Goal: Information Seeking & Learning: Learn about a topic

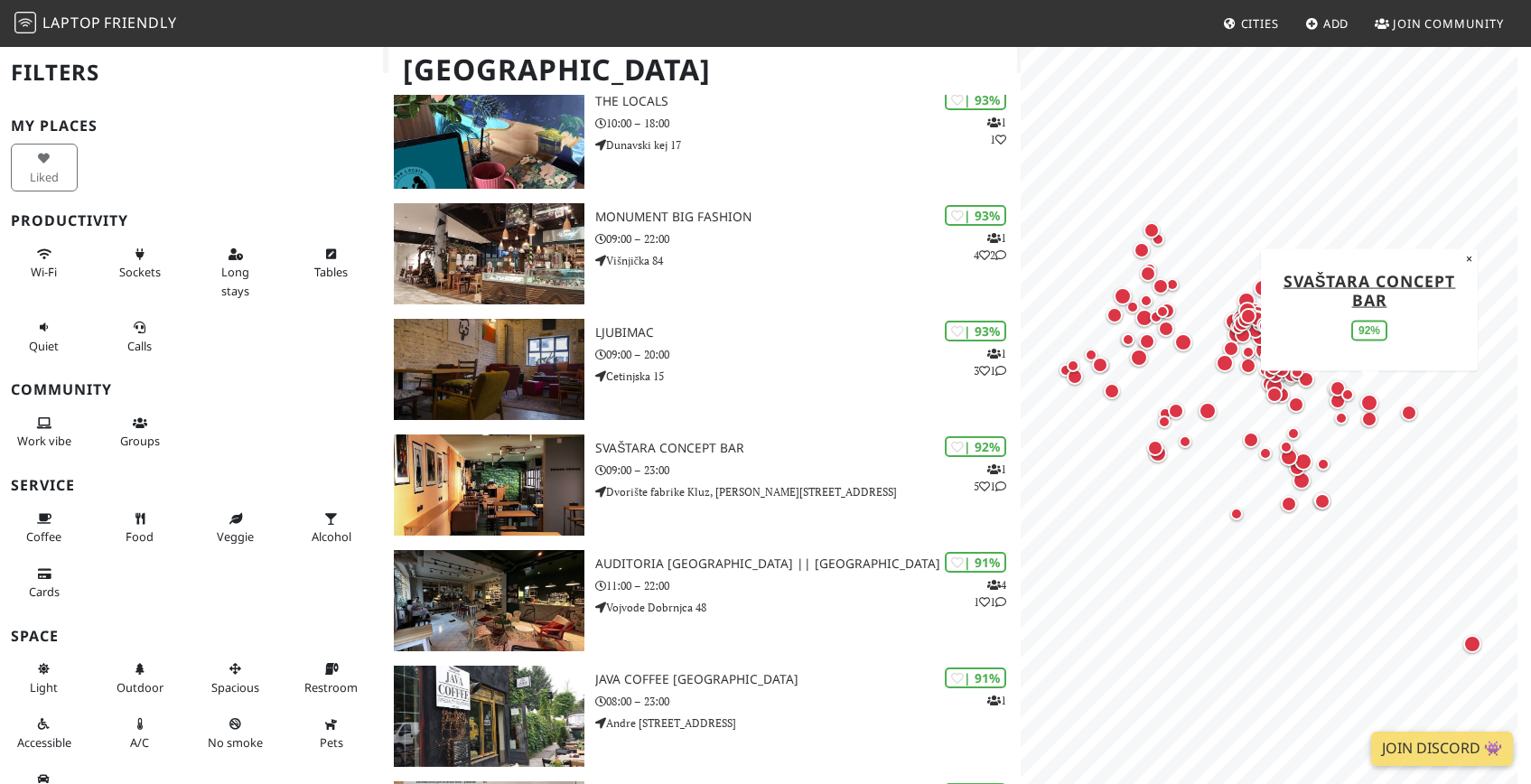
scroll to position [504, 0]
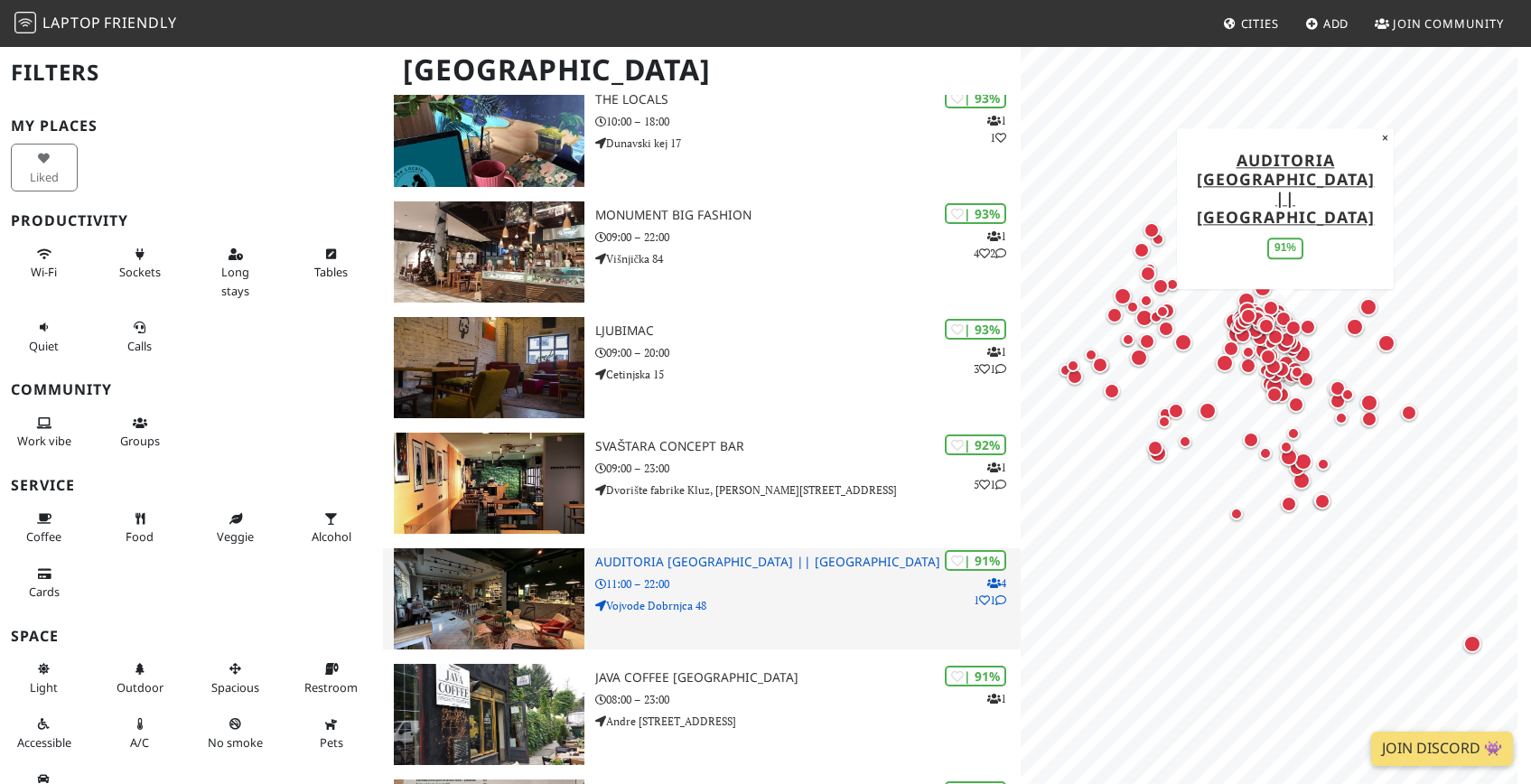
click at [755, 561] on h3 "Auditoria Belgrade || Bookstore Cultural center Cafe" at bounding box center [808, 562] width 426 height 15
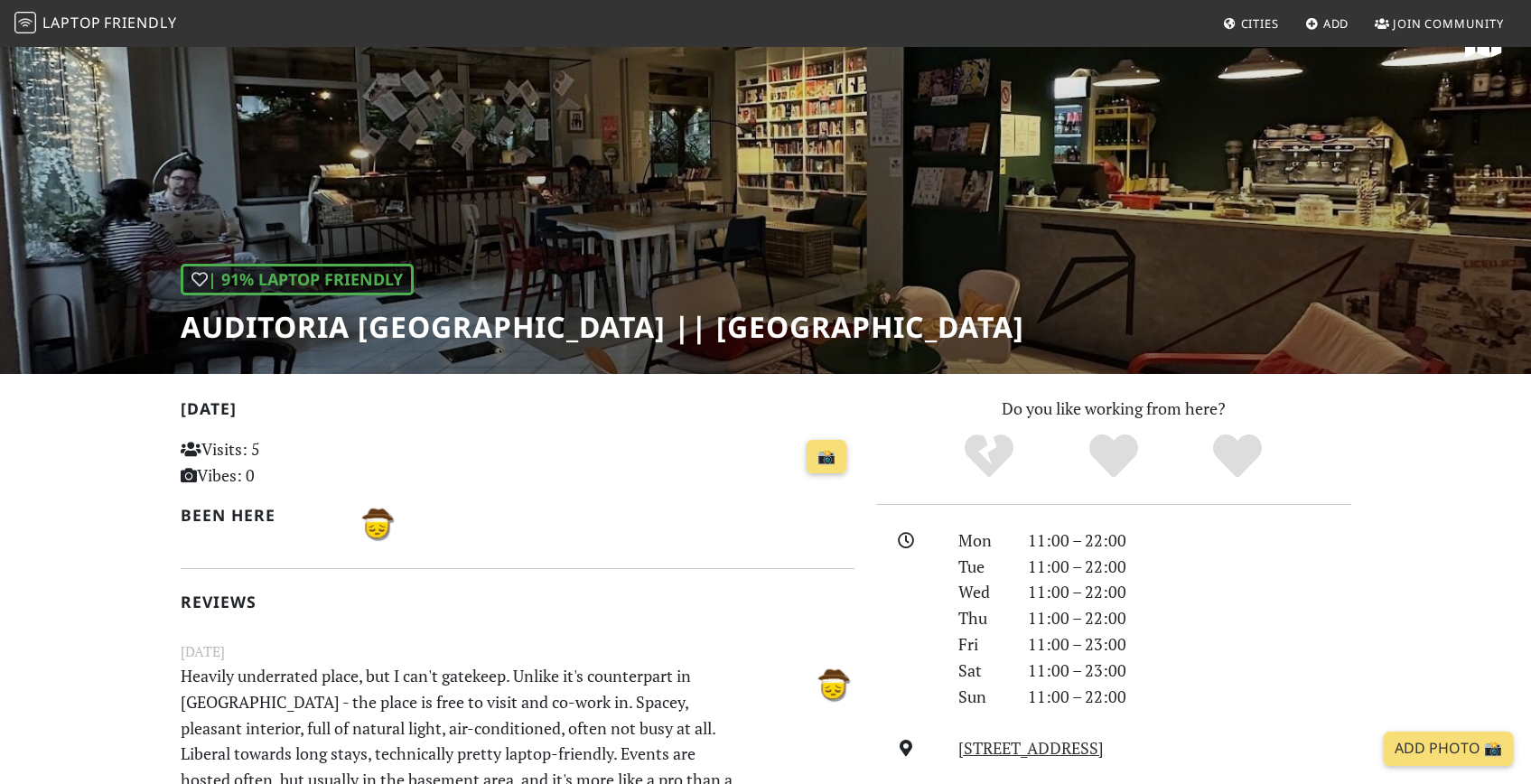
scroll to position [48, 0]
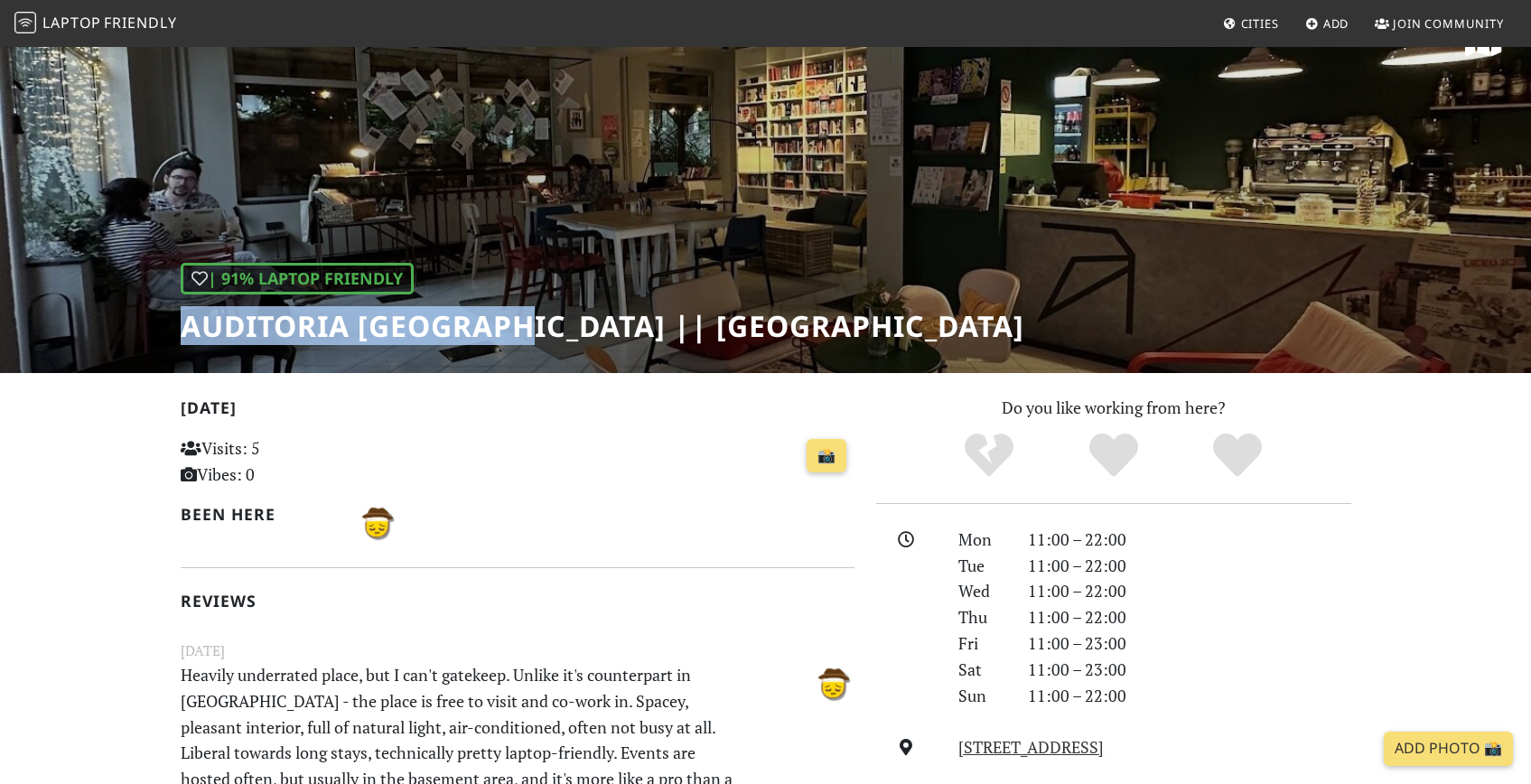
drag, startPoint x: 523, startPoint y: 325, endPoint x: 168, endPoint y: 323, distance: 355.0
click at [168, 323] on div "| 91% Laptop Friendly Auditoria Belgrade || Bookstore Cultural center Cafe" at bounding box center [766, 185] width 1531 height 375
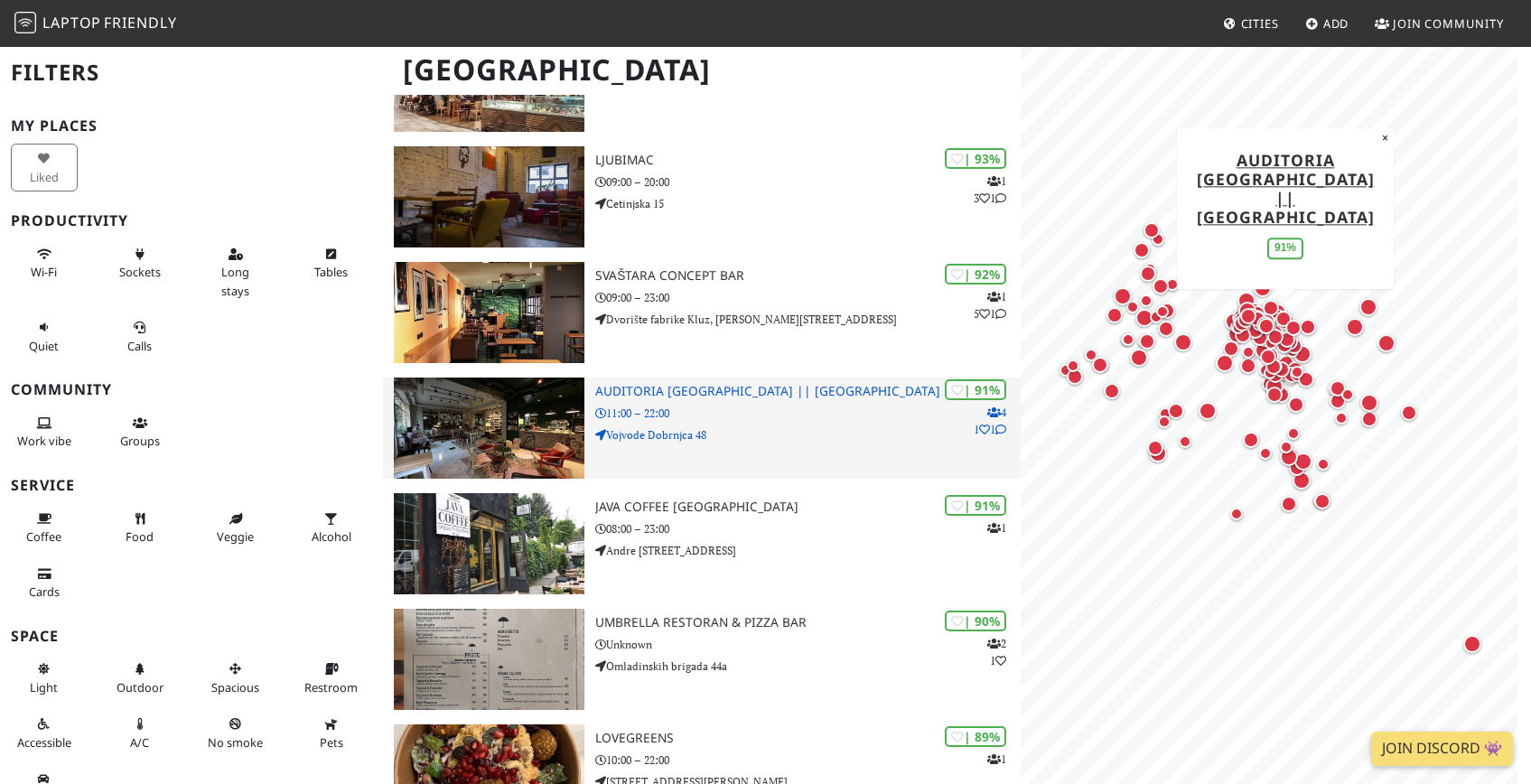
scroll to position [680, 0]
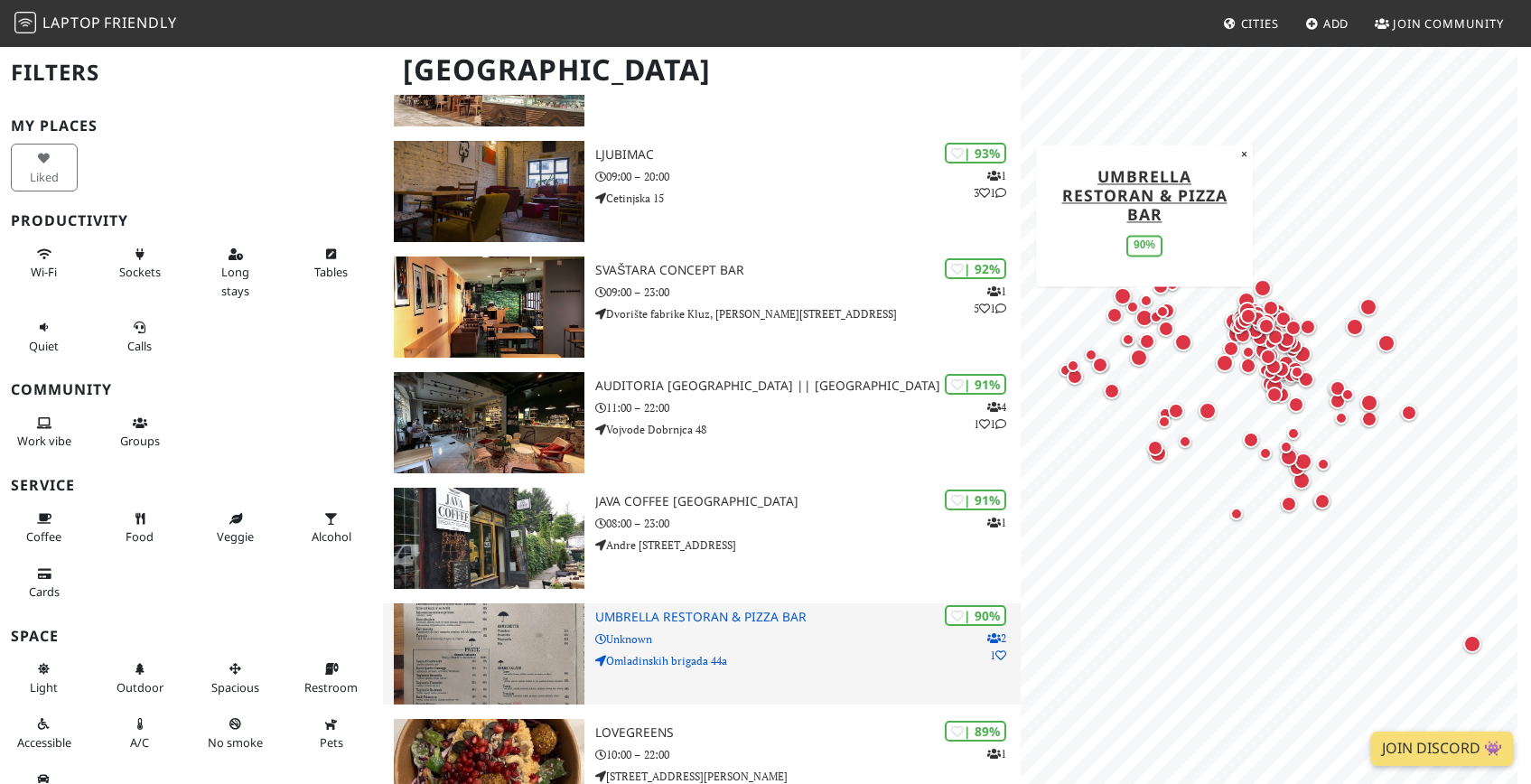
click at [727, 642] on p "Unknown" at bounding box center [808, 639] width 426 height 17
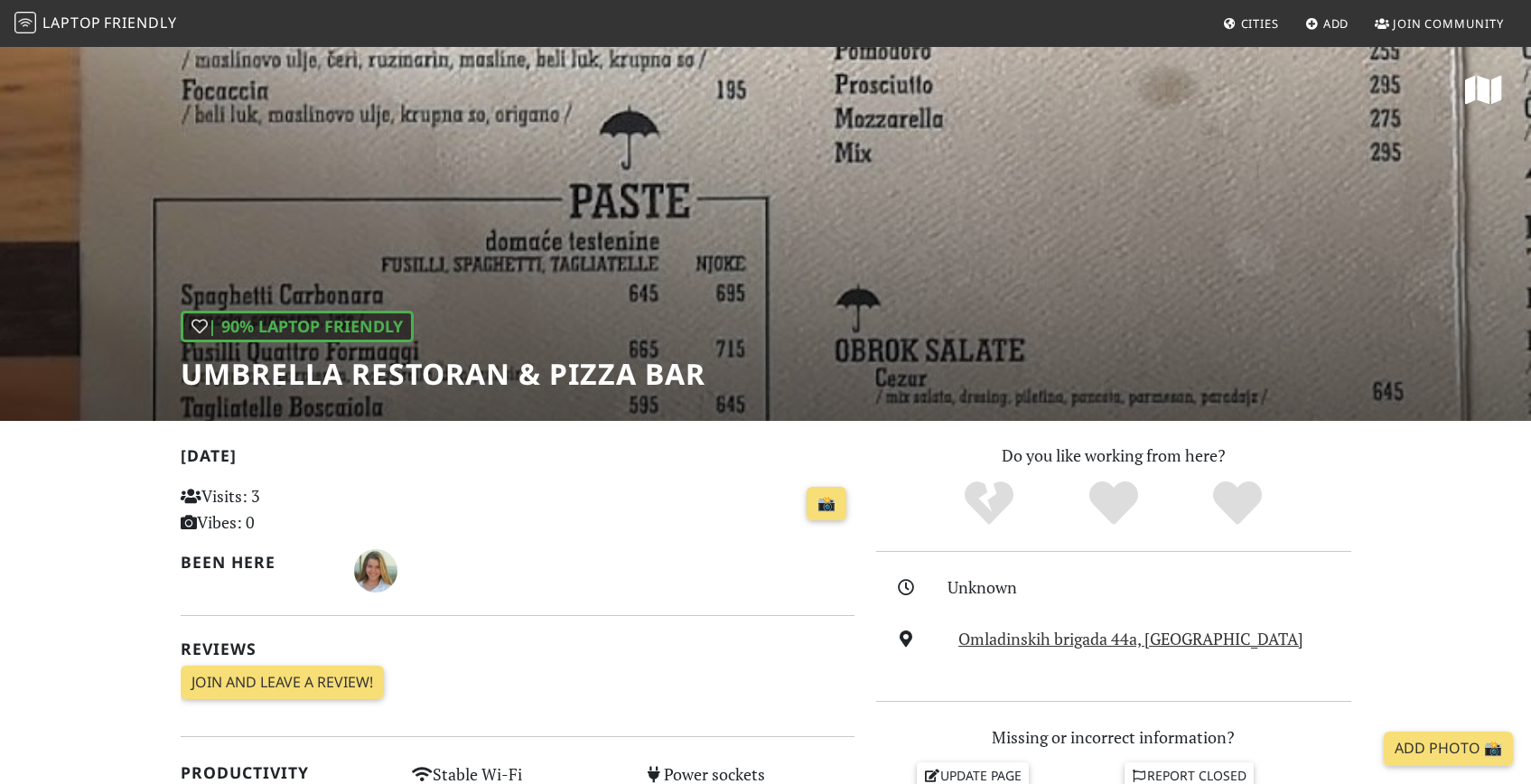
click at [747, 206] on div "| 90% Laptop Friendly Umbrella restoran & pizza bar" at bounding box center [766, 233] width 1531 height 375
click at [369, 371] on h1 "Umbrella restoran & pizza bar" at bounding box center [443, 374] width 525 height 34
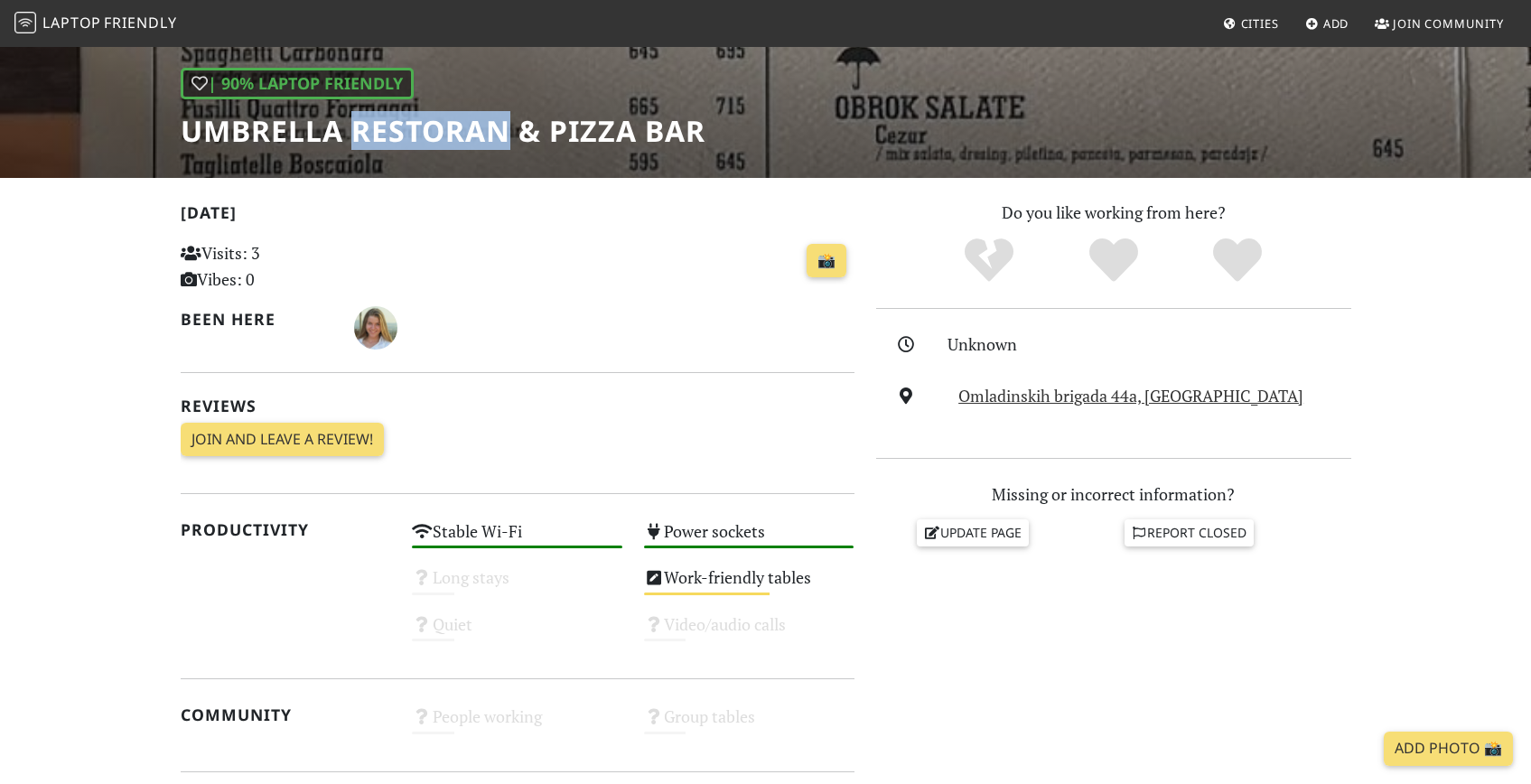
scroll to position [257, 0]
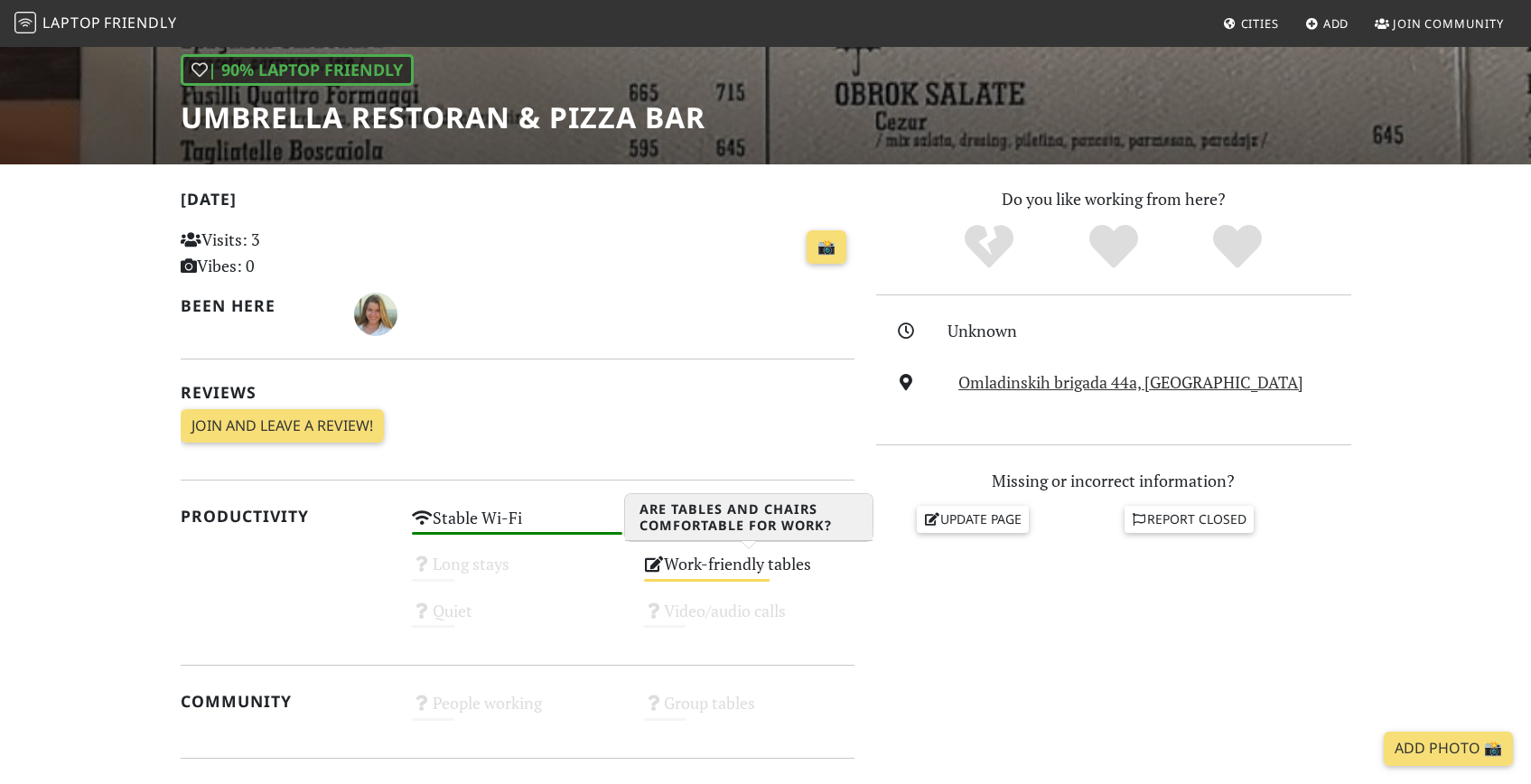
click at [799, 559] on div "Work-friendly tables Medium" at bounding box center [749, 572] width 232 height 46
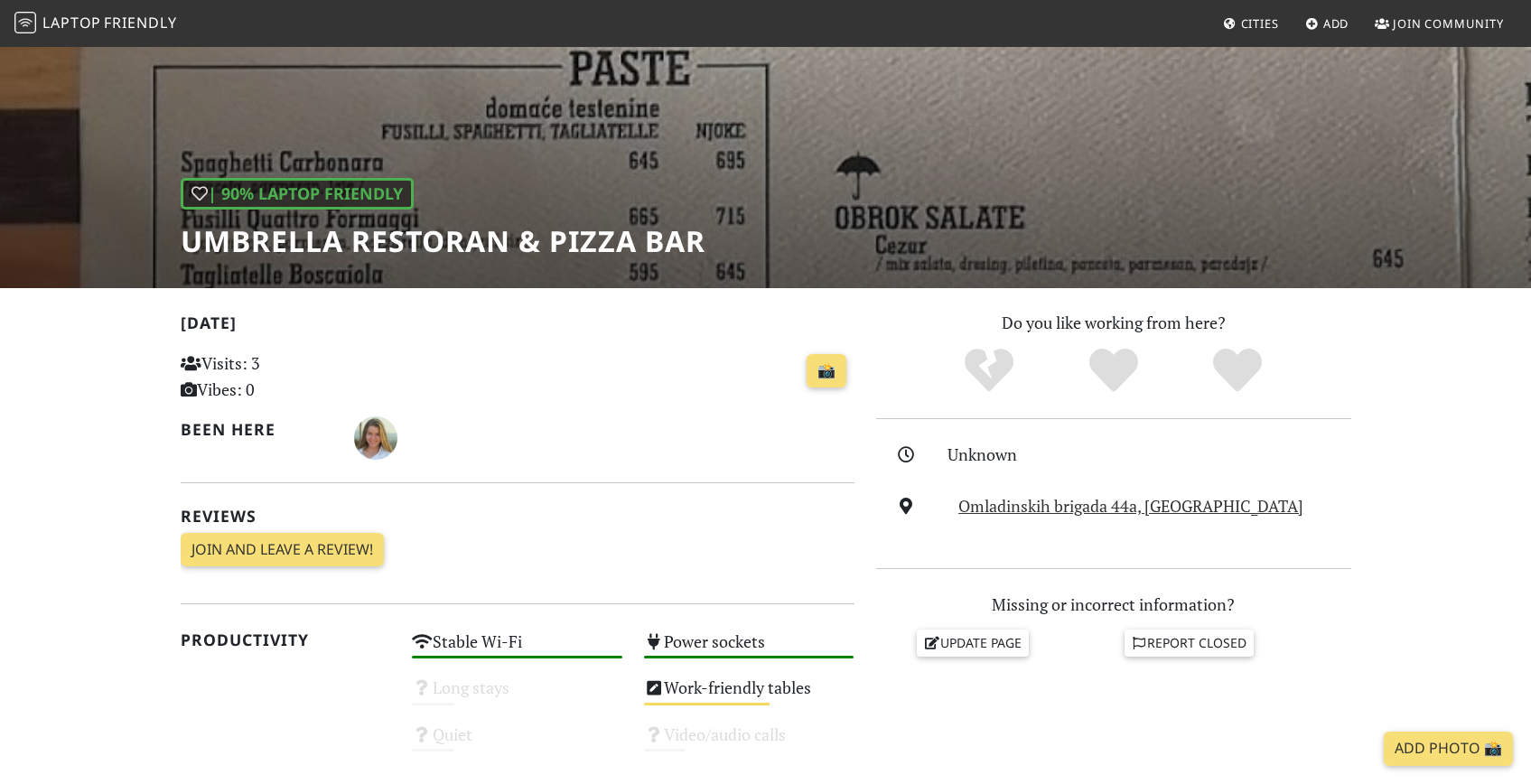
scroll to position [0, 0]
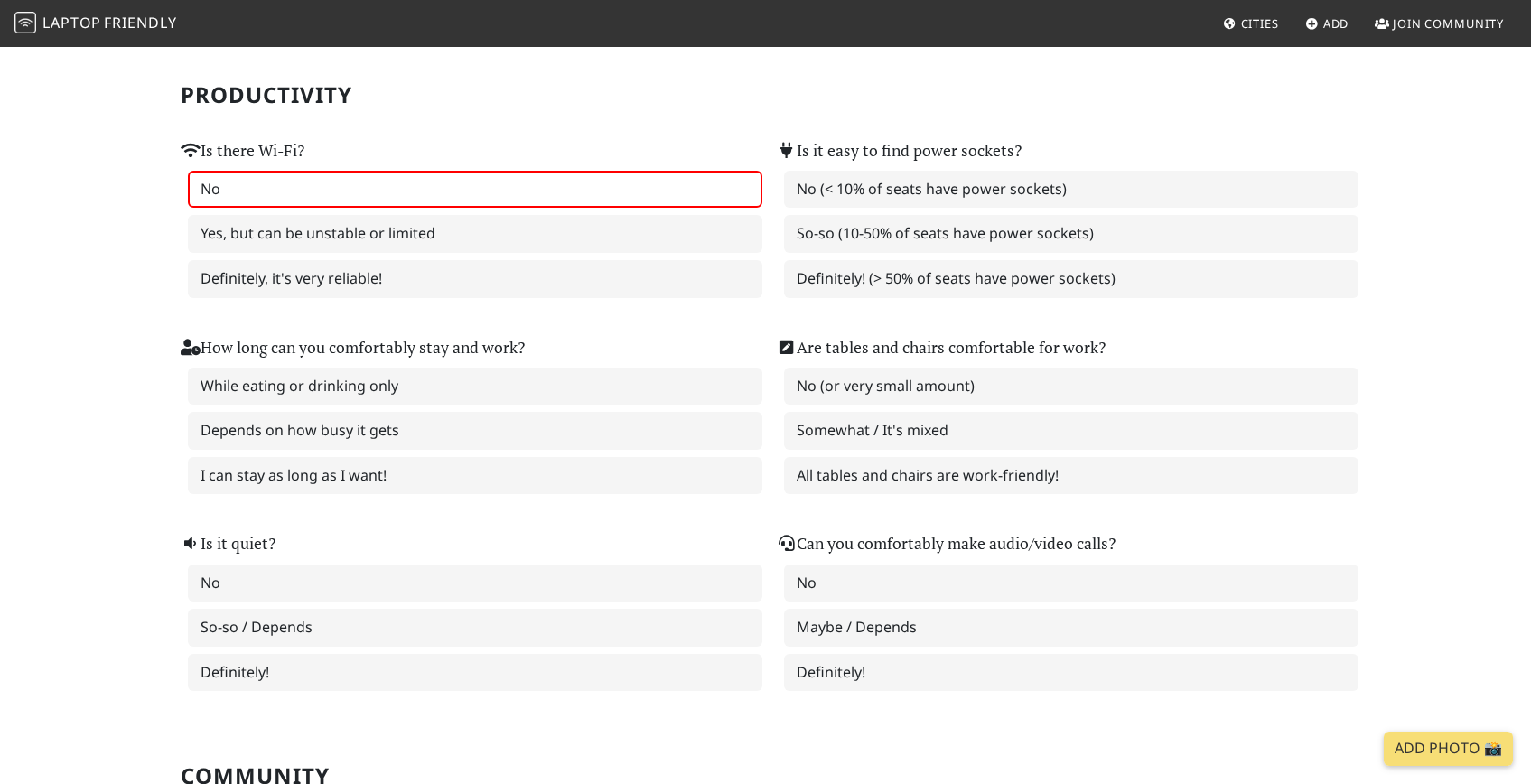
scroll to position [142, 0]
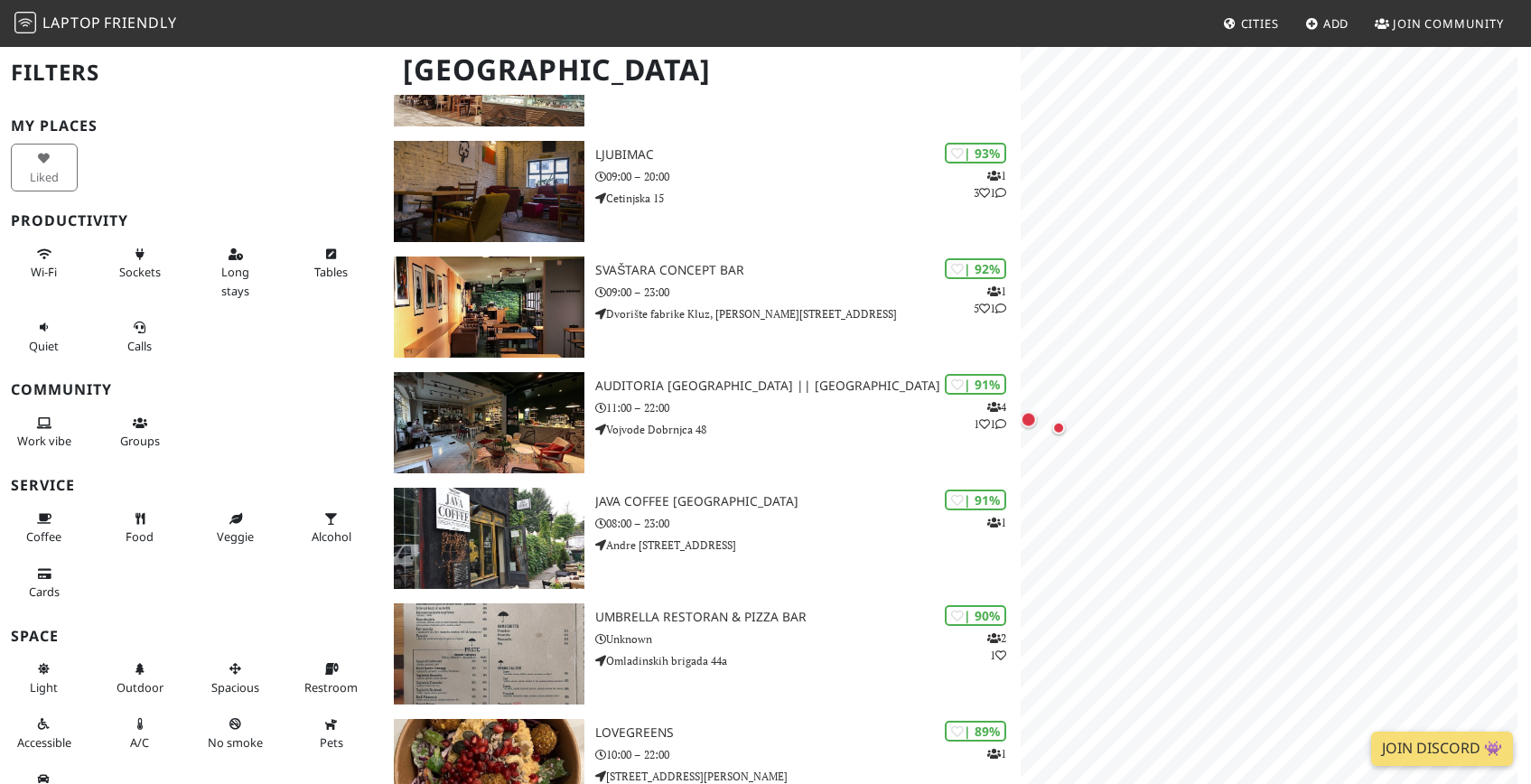
scroll to position [661, 0]
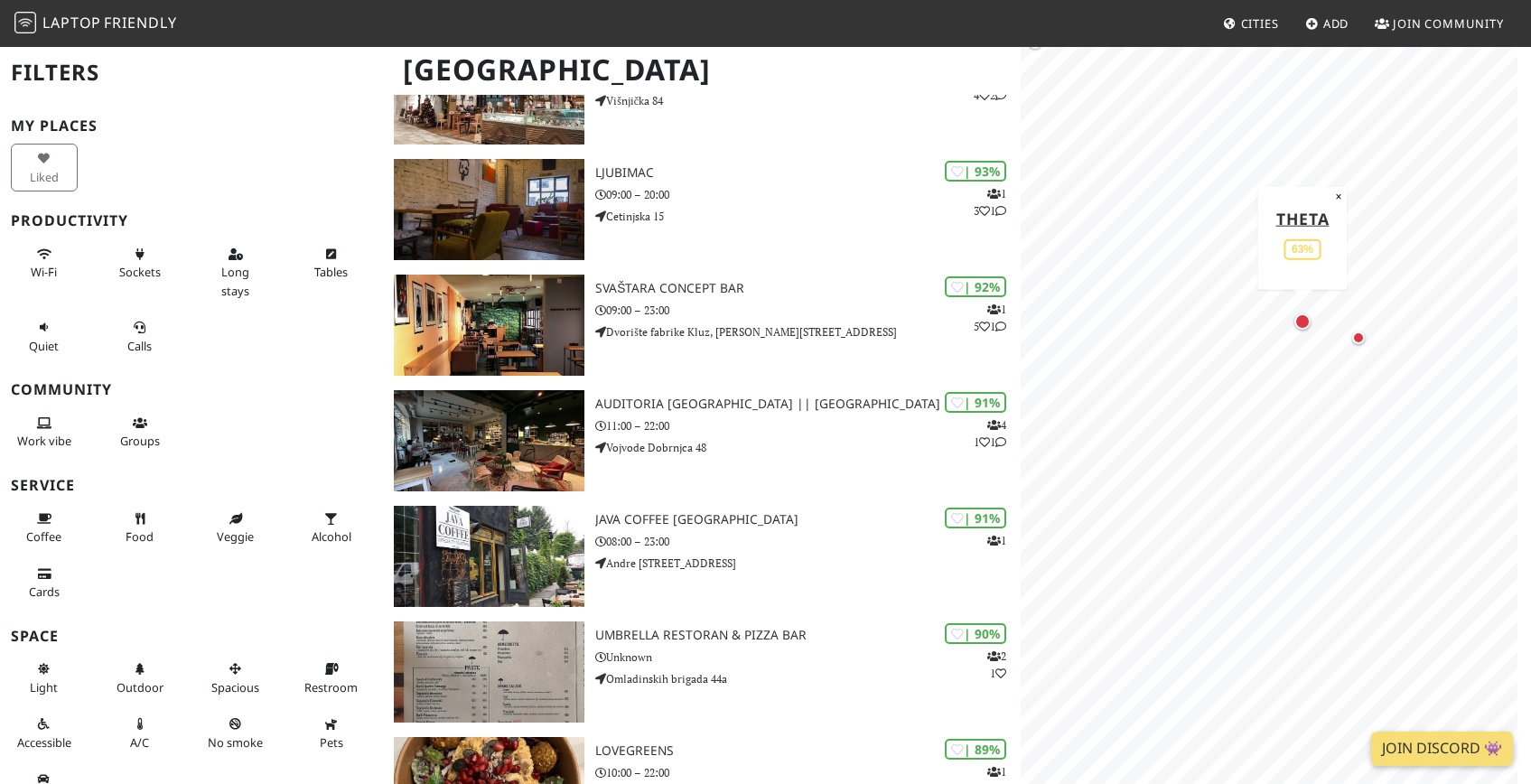
click at [1305, 320] on div "Map marker" at bounding box center [1302, 321] width 16 height 16
click at [1262, 275] on div "Map marker" at bounding box center [1261, 279] width 18 height 18
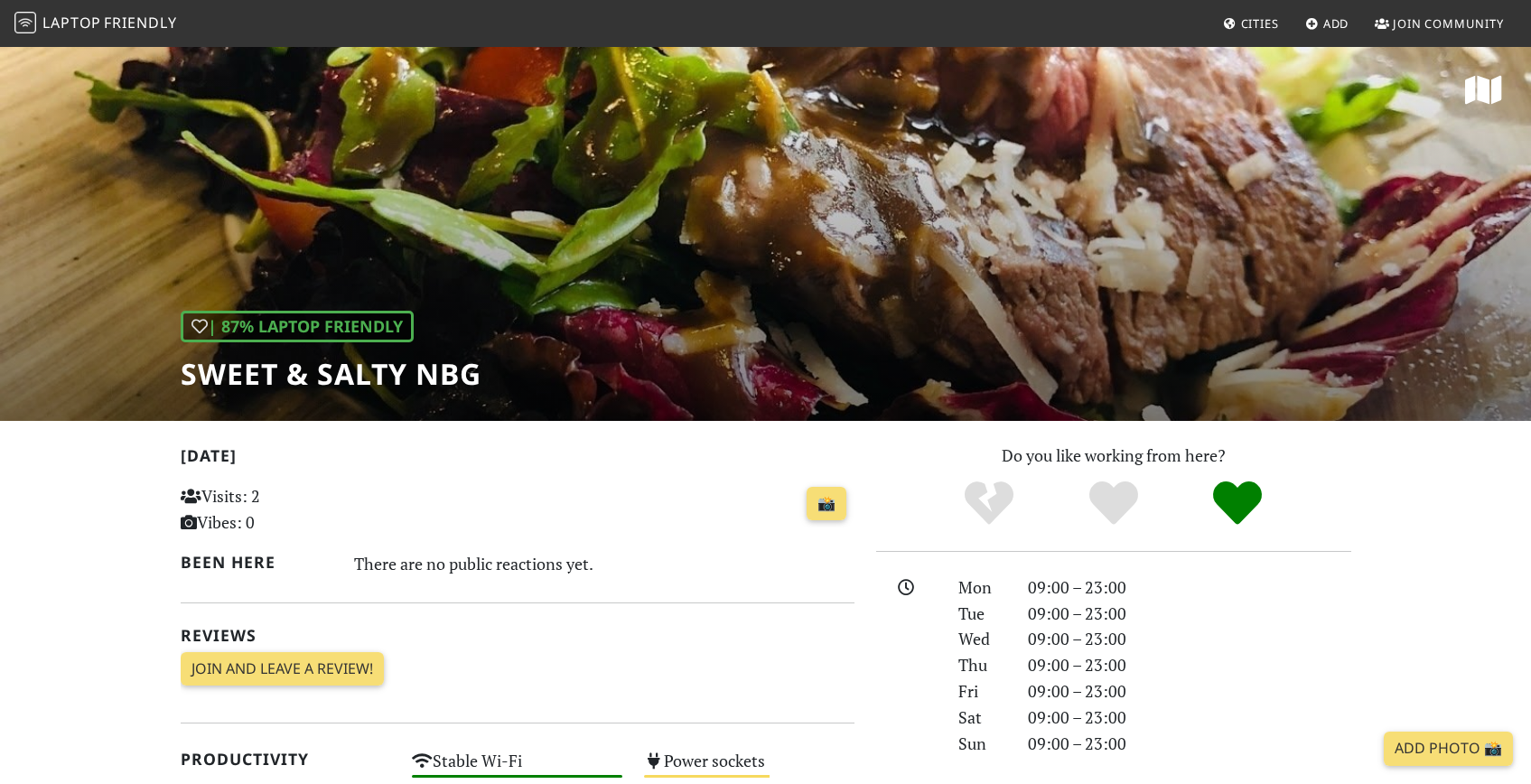
click at [419, 372] on h1 "Sweet & Salty NBG" at bounding box center [330, 374] width 301 height 34
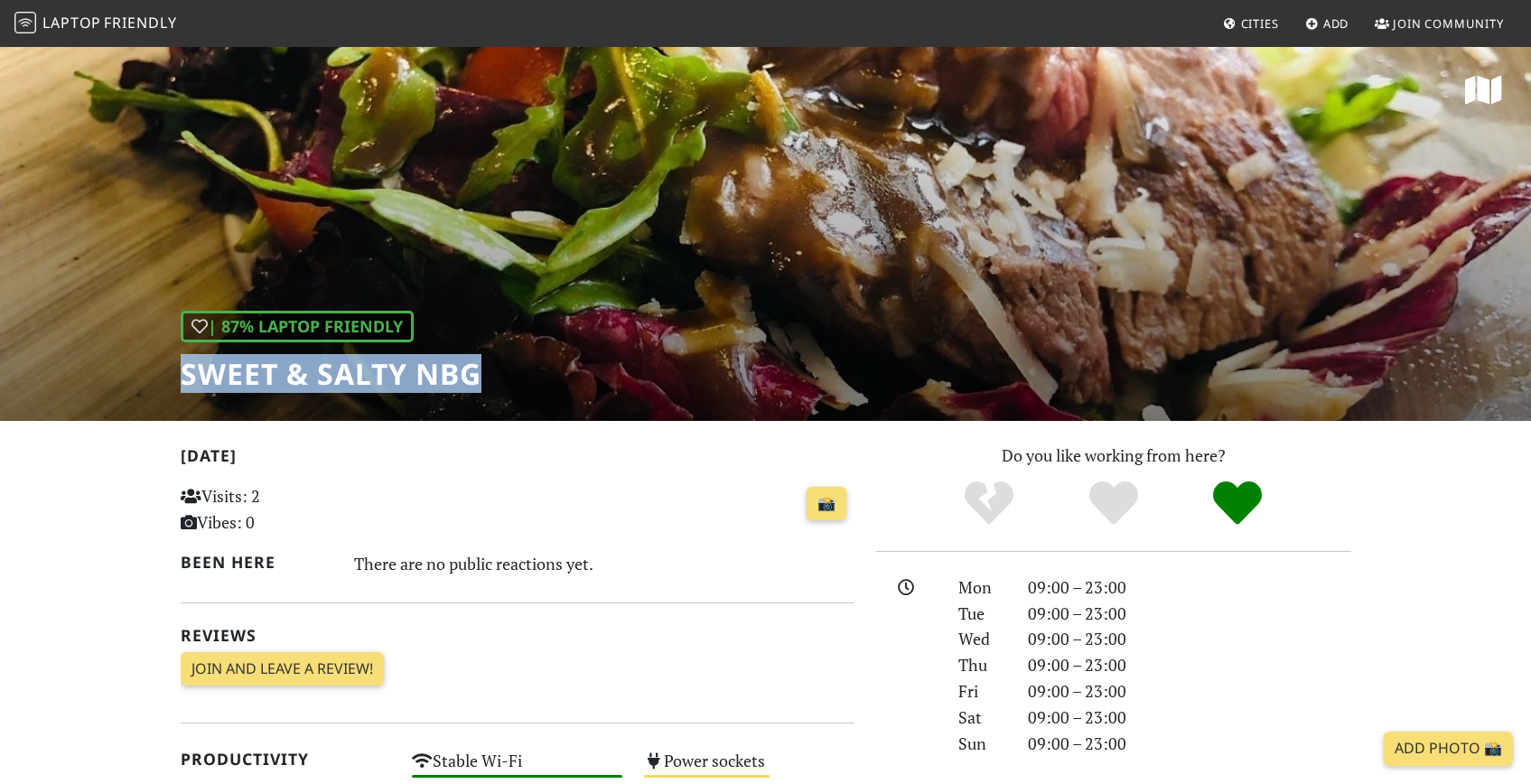
click at [419, 372] on h1 "Sweet & Salty NBG" at bounding box center [330, 374] width 301 height 34
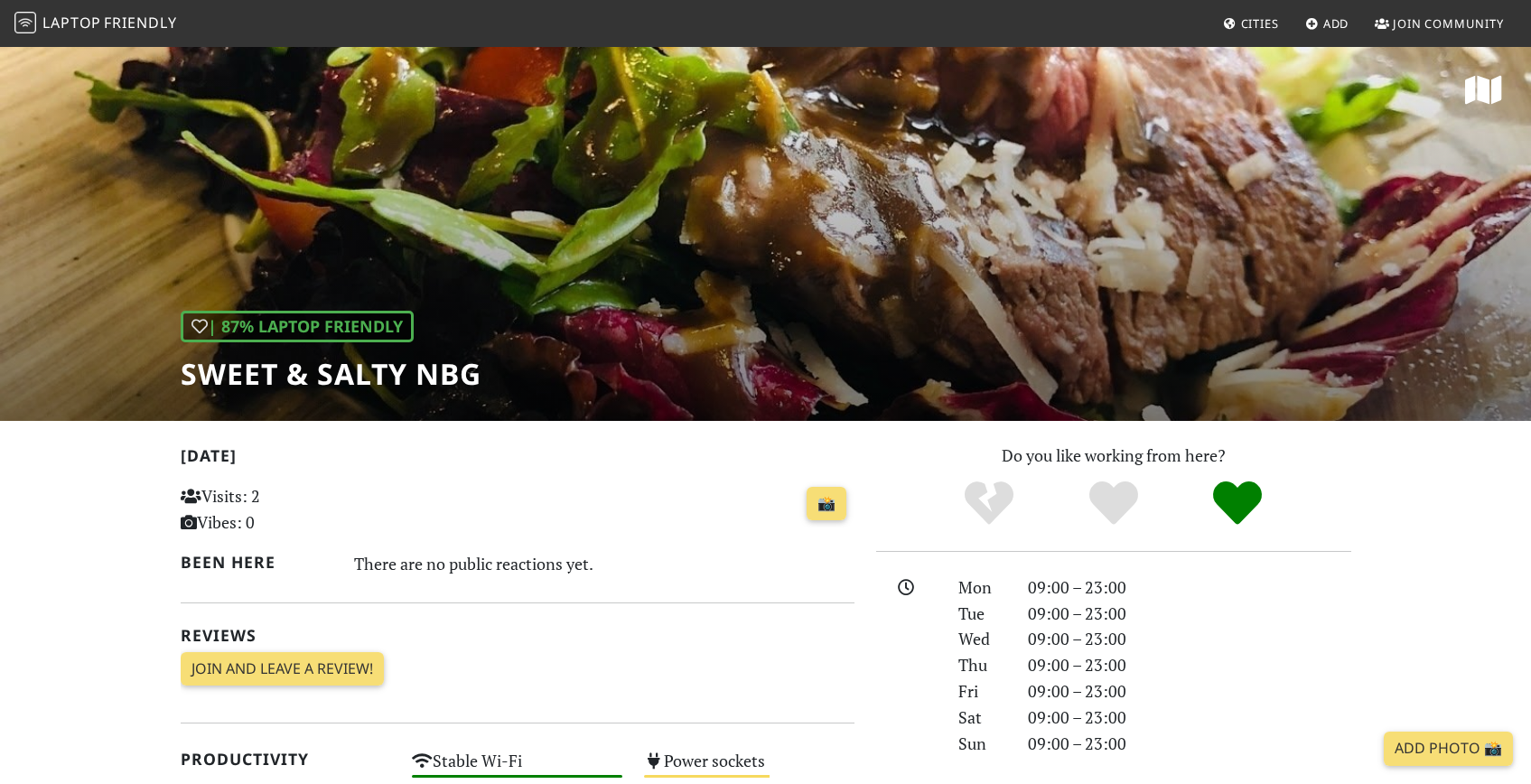
click at [513, 523] on div "📸" at bounding box center [632, 504] width 442 height 49
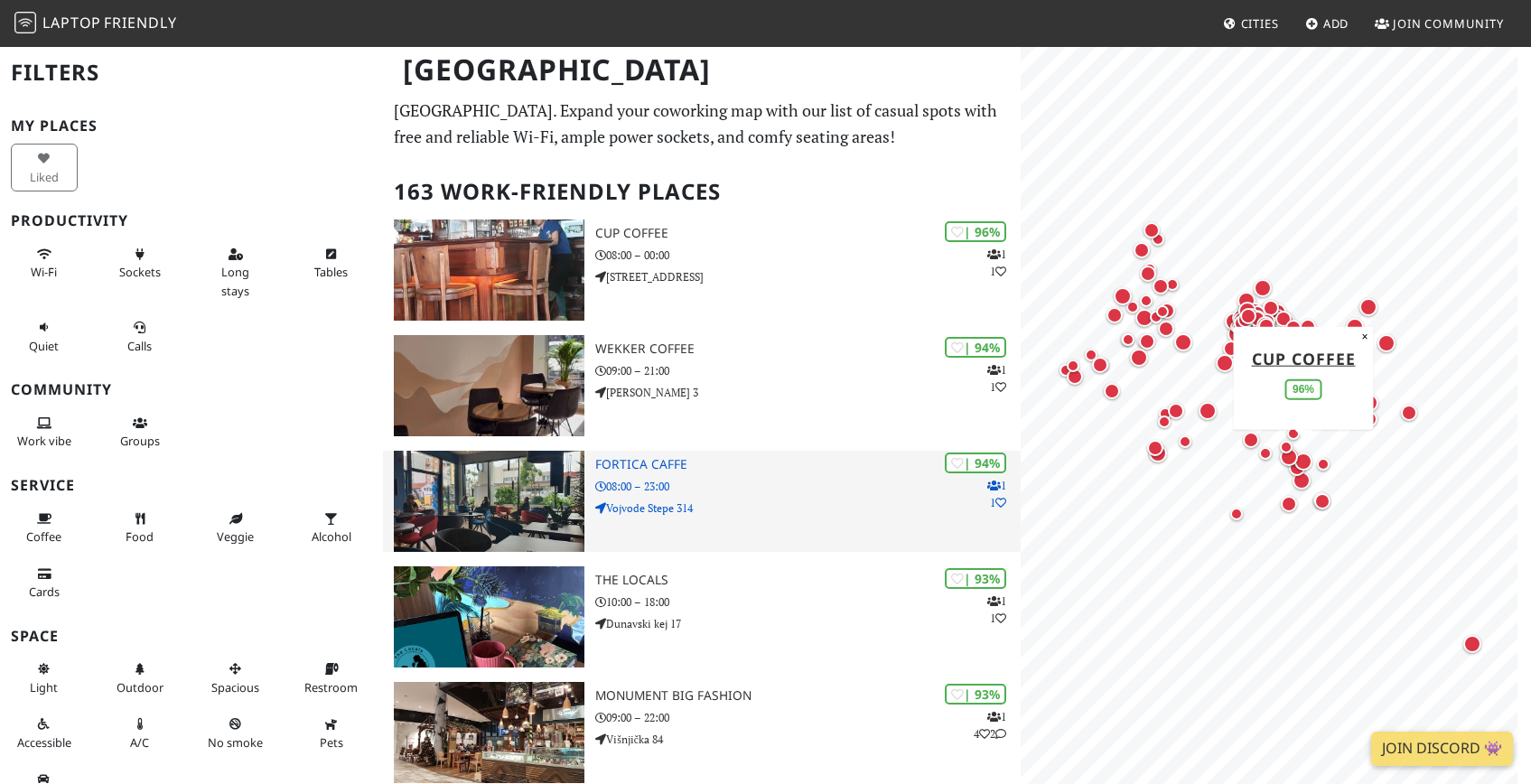
scroll to position [27, 0]
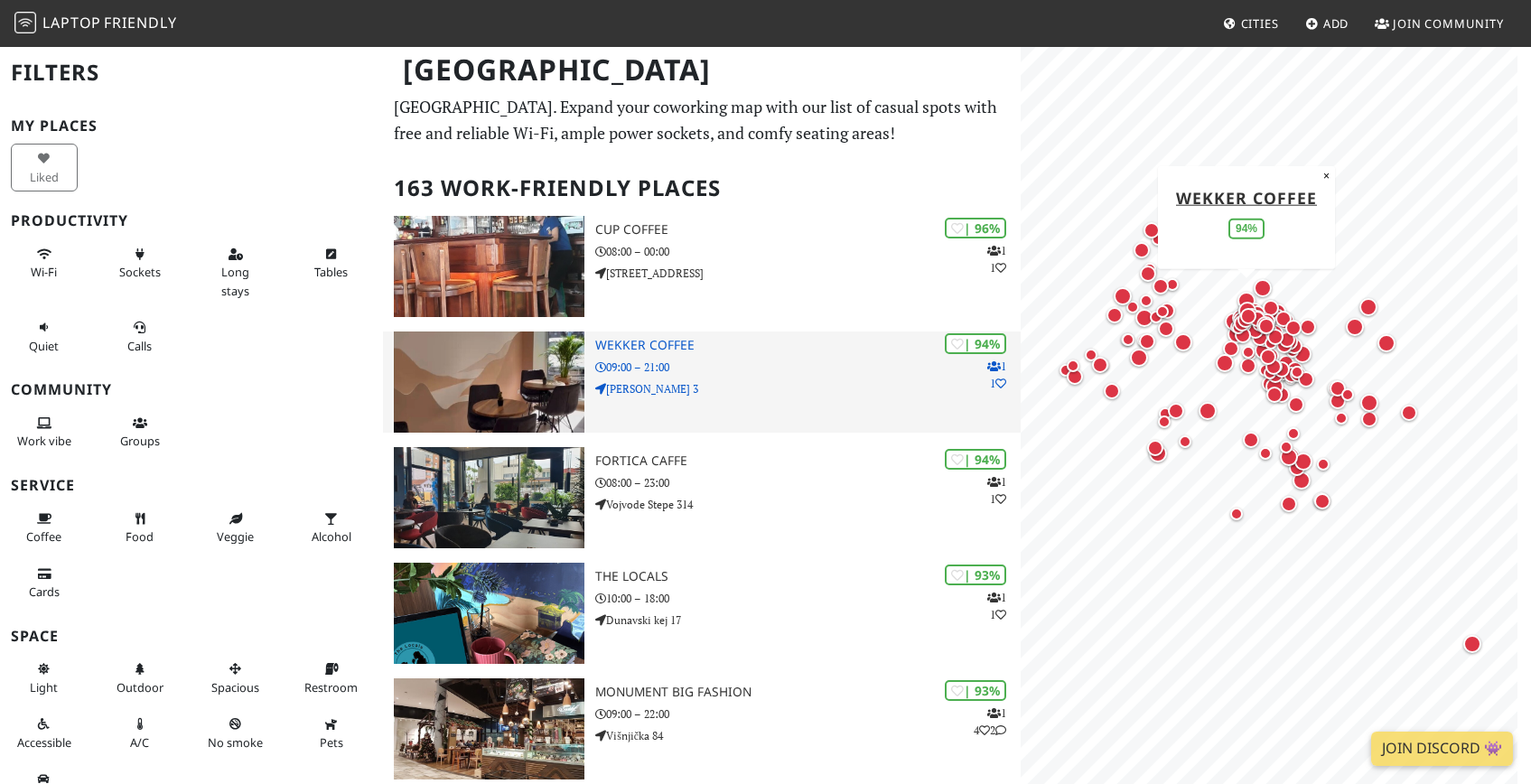
click at [631, 338] on h3 "Wekker Coffee" at bounding box center [808, 345] width 426 height 15
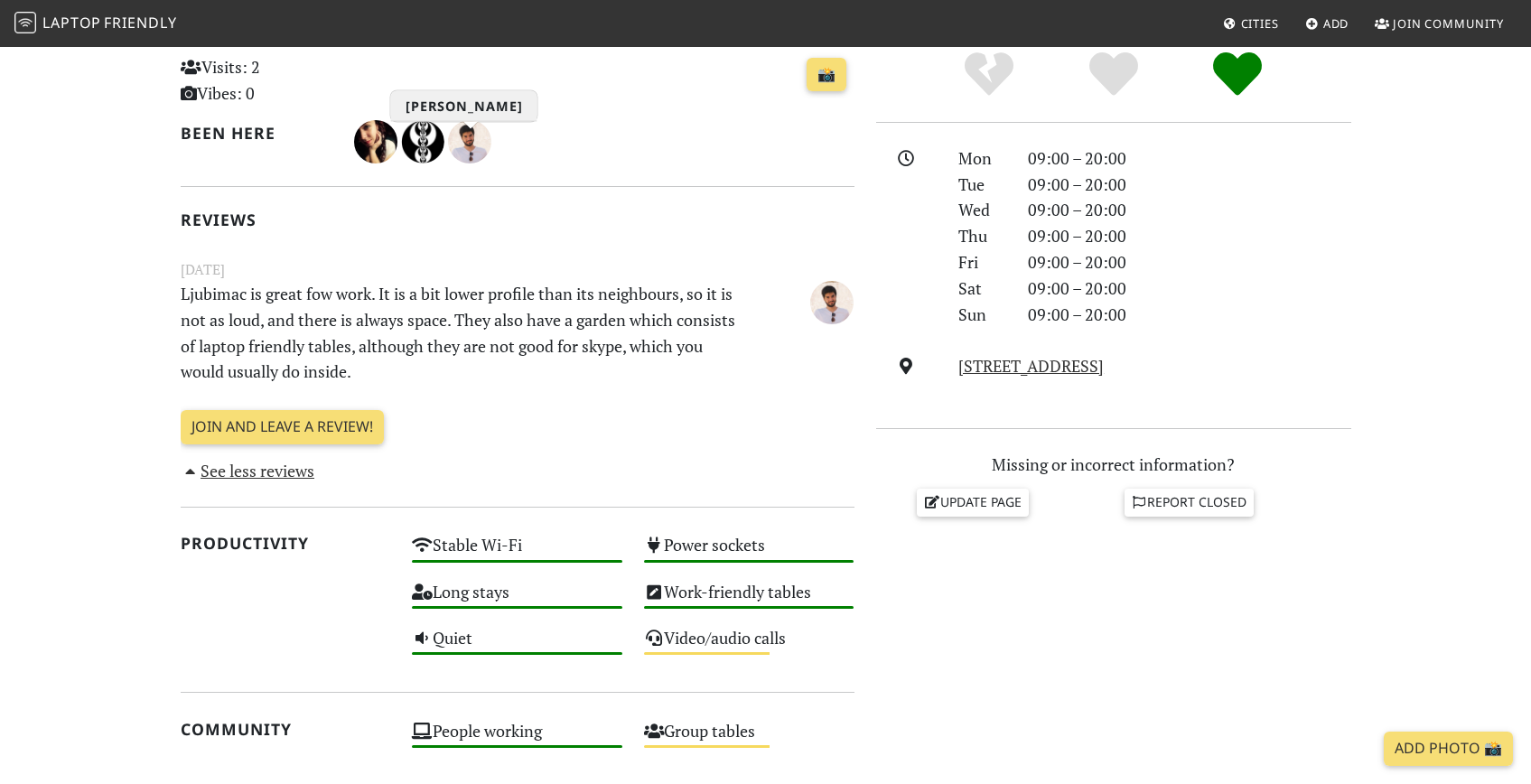
scroll to position [431, 0]
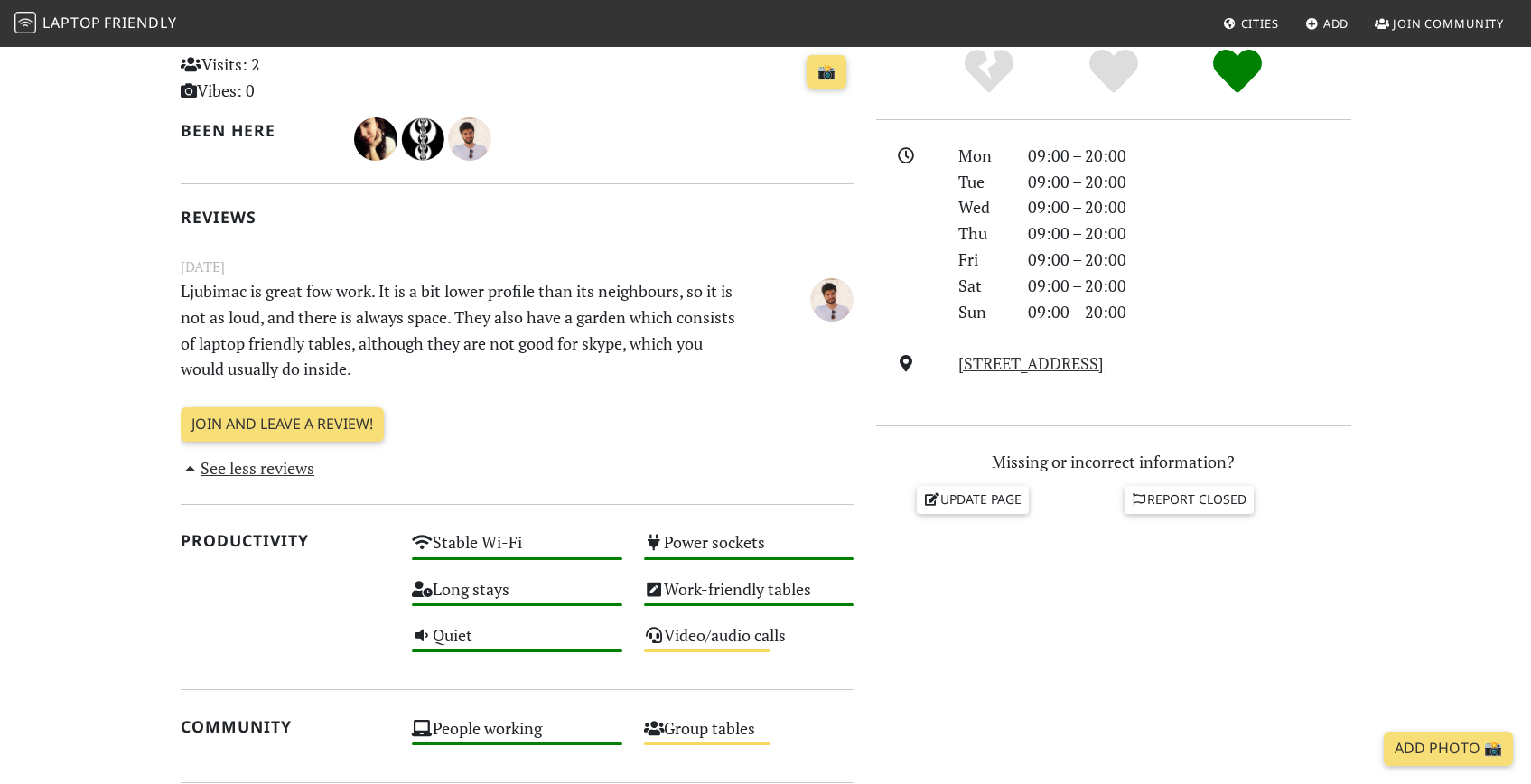
click at [431, 323] on p "Ljubimac is great fow work. It is a bit lower profile than its neighbours, so i…" at bounding box center [460, 330] width 580 height 104
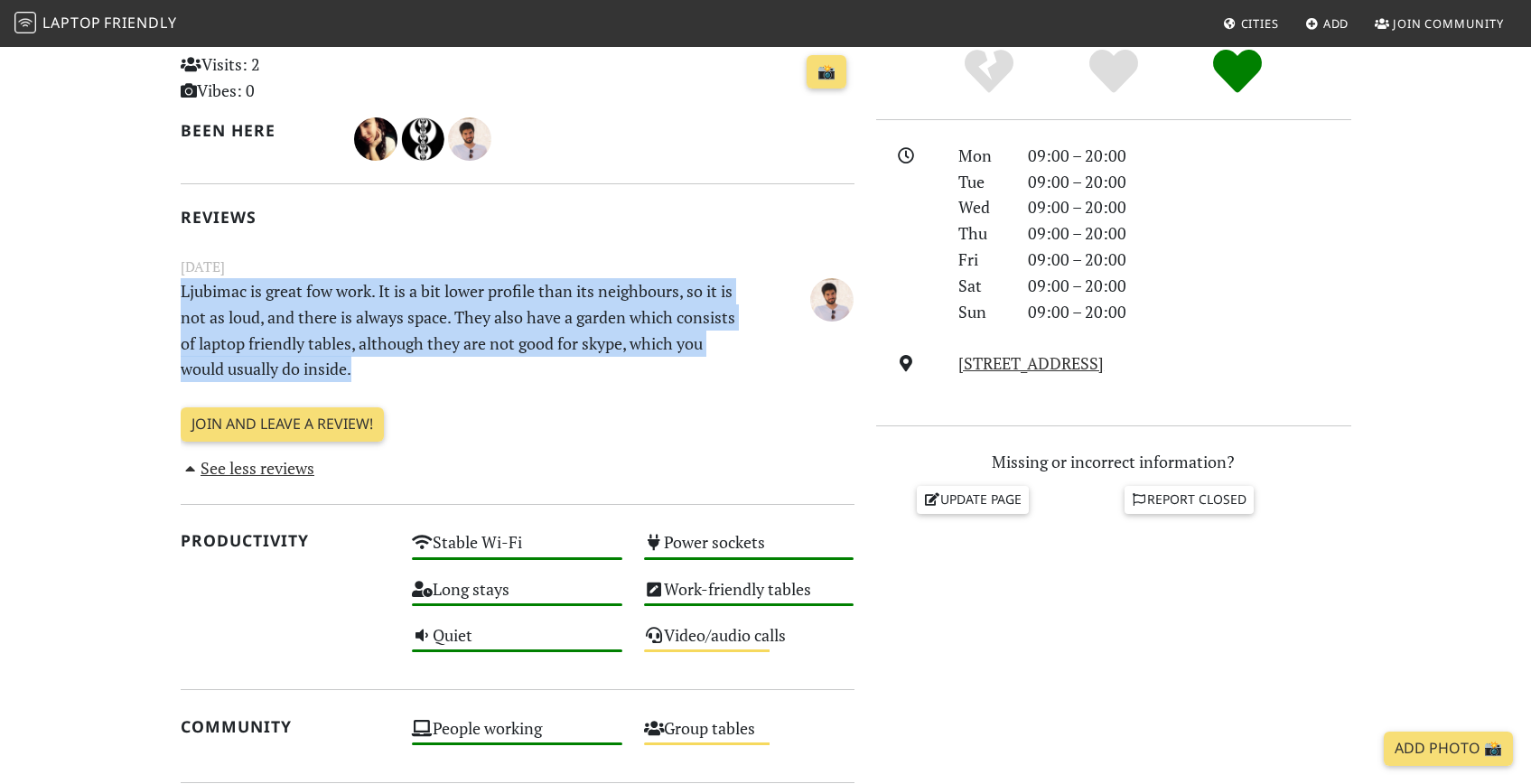
click at [431, 323] on p "Ljubimac is great fow work. It is a bit lower profile than its neighbours, so i…" at bounding box center [460, 330] width 580 height 104
click at [425, 349] on p "Ljubimac is great fow work. It is a bit lower profile than its neighbours, so i…" at bounding box center [460, 330] width 580 height 104
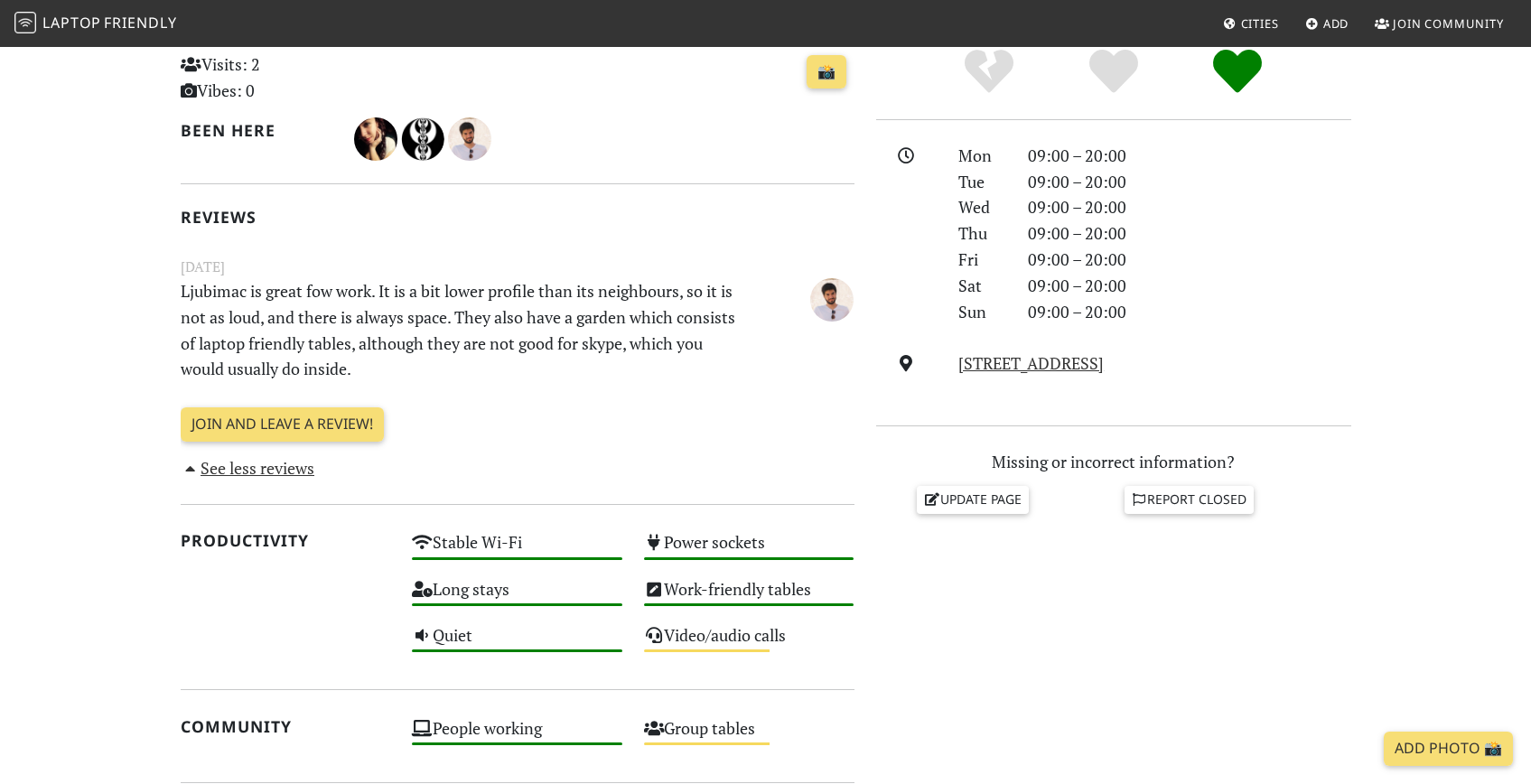
click at [395, 355] on p "Ljubimac is great fow work. It is a bit lower profile than its neighbours, so i…" at bounding box center [460, 330] width 580 height 104
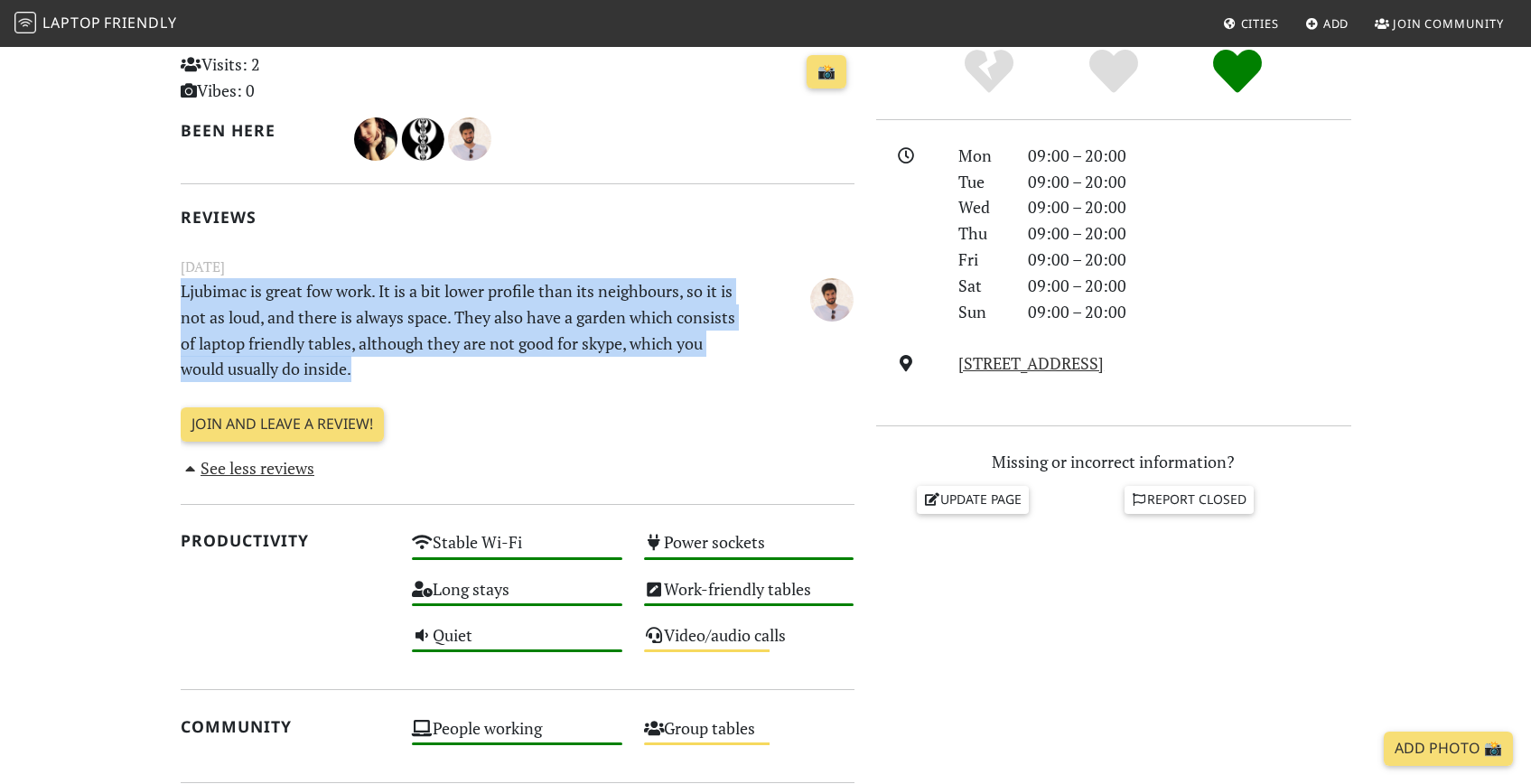
click at [395, 355] on p "Ljubimac is great fow work. It is a bit lower profile than its neighbours, so i…" at bounding box center [460, 330] width 580 height 104
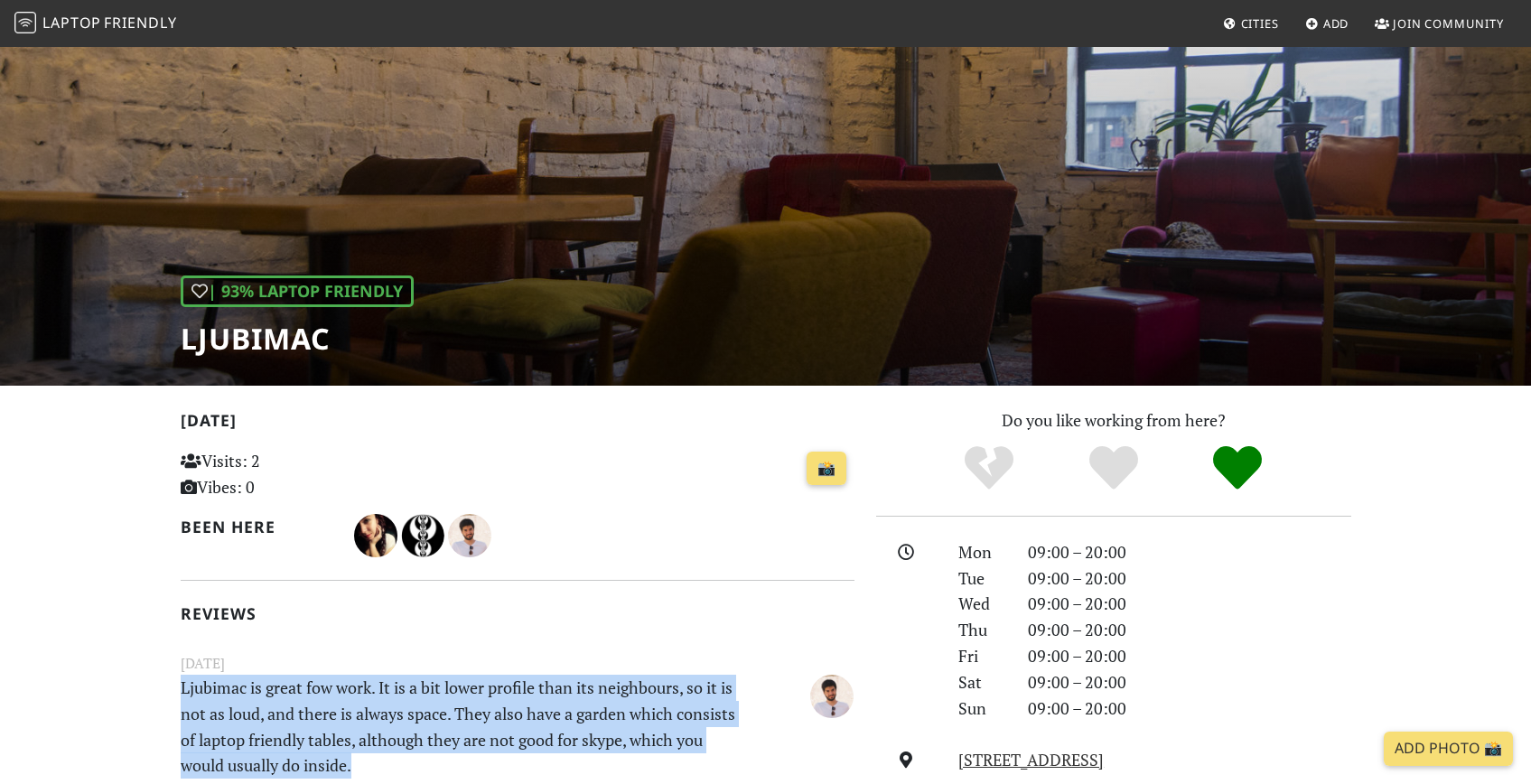
scroll to position [47, 0]
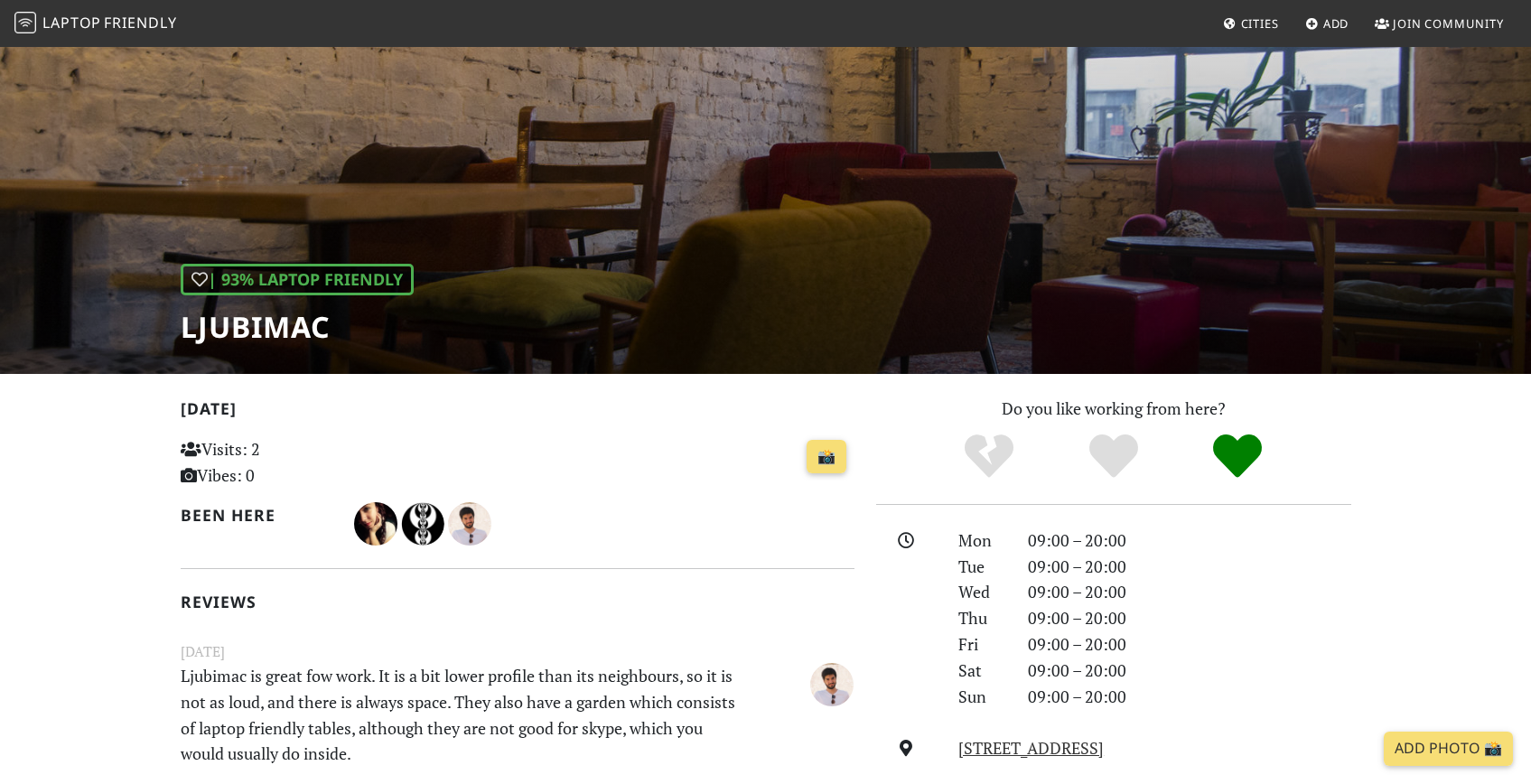
click at [288, 333] on h1 "Ljubimac" at bounding box center [296, 326] width 233 height 34
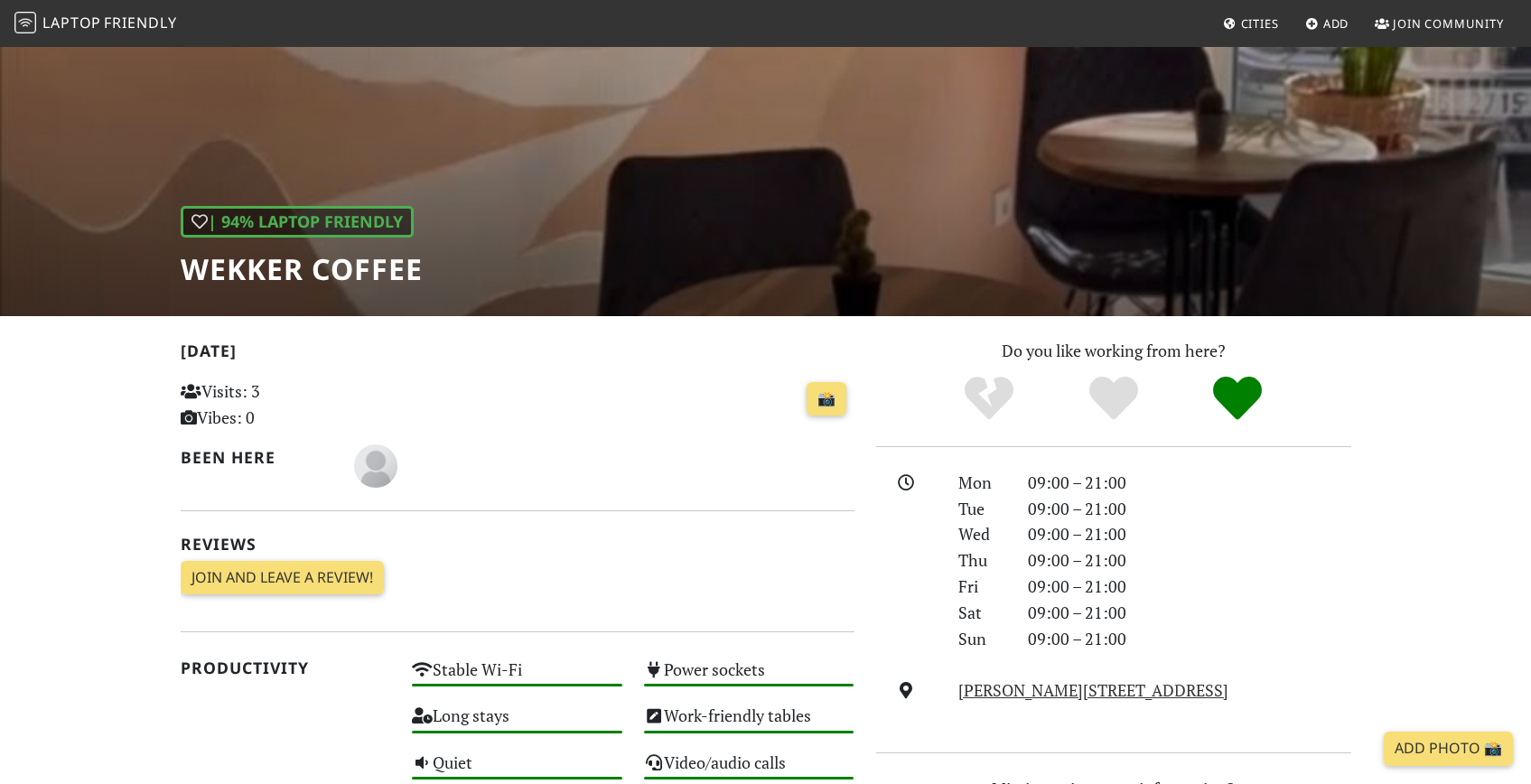
scroll to position [96, 0]
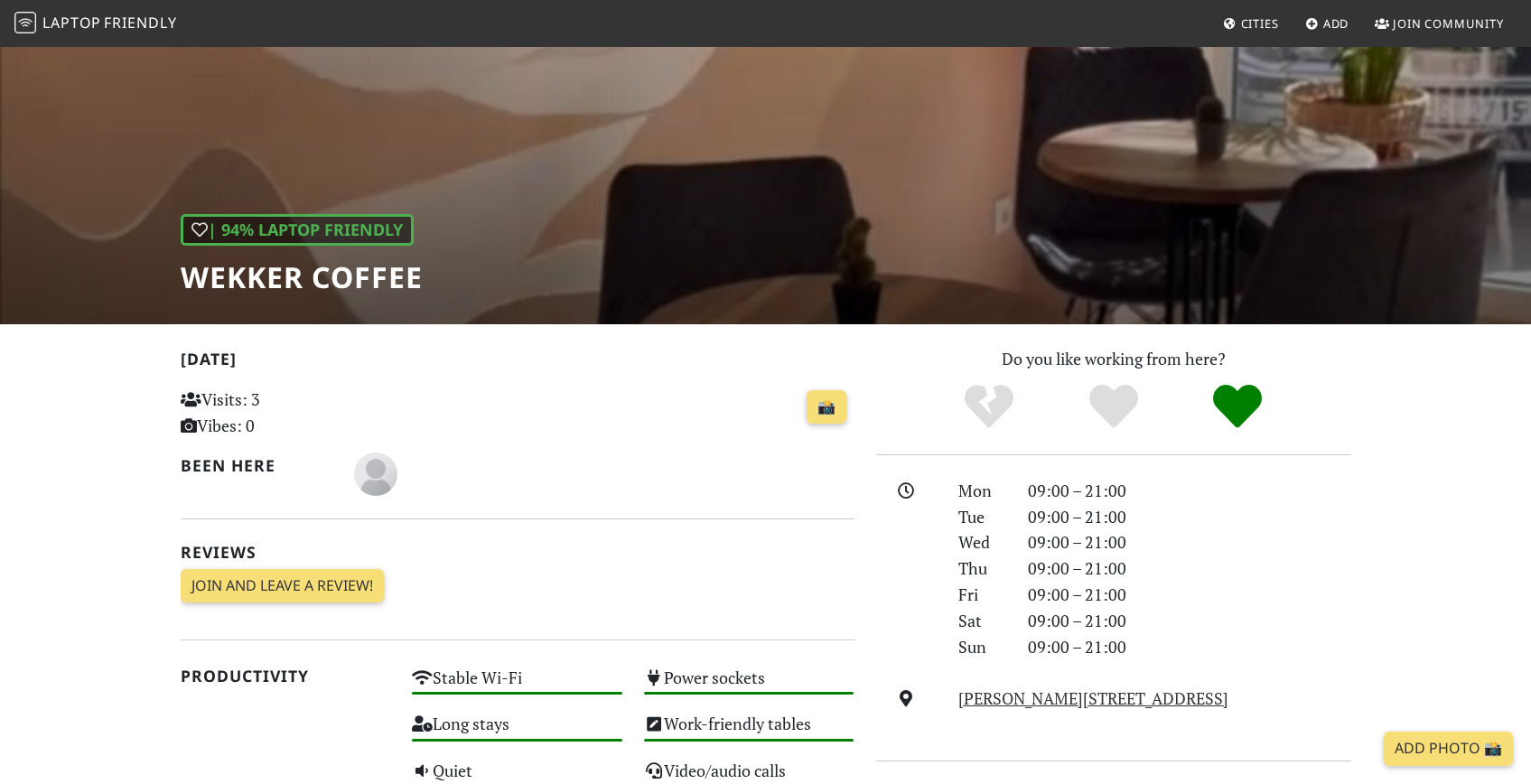
click at [342, 298] on div "| 94% Laptop Friendly Wekker Coffee" at bounding box center [766, 136] width 1531 height 375
click at [362, 253] on div "| 94% Laptop Friendly Wekker Coffee" at bounding box center [301, 254] width 242 height 80
click at [354, 283] on h1 "Wekker Coffee" at bounding box center [301, 277] width 242 height 34
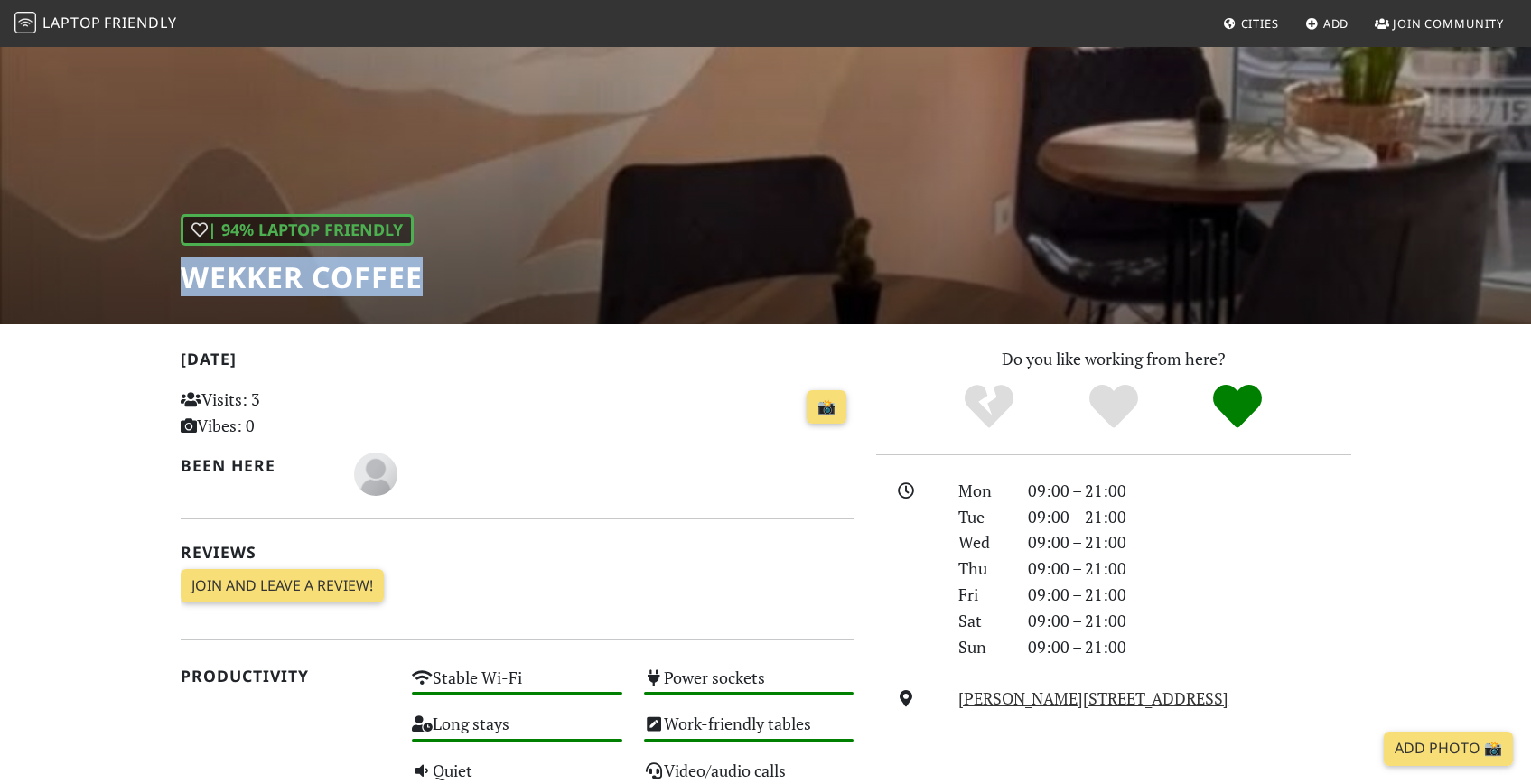
click at [354, 283] on h1 "Wekker Coffee" at bounding box center [301, 277] width 242 height 34
copy div "Wekker Coffee"
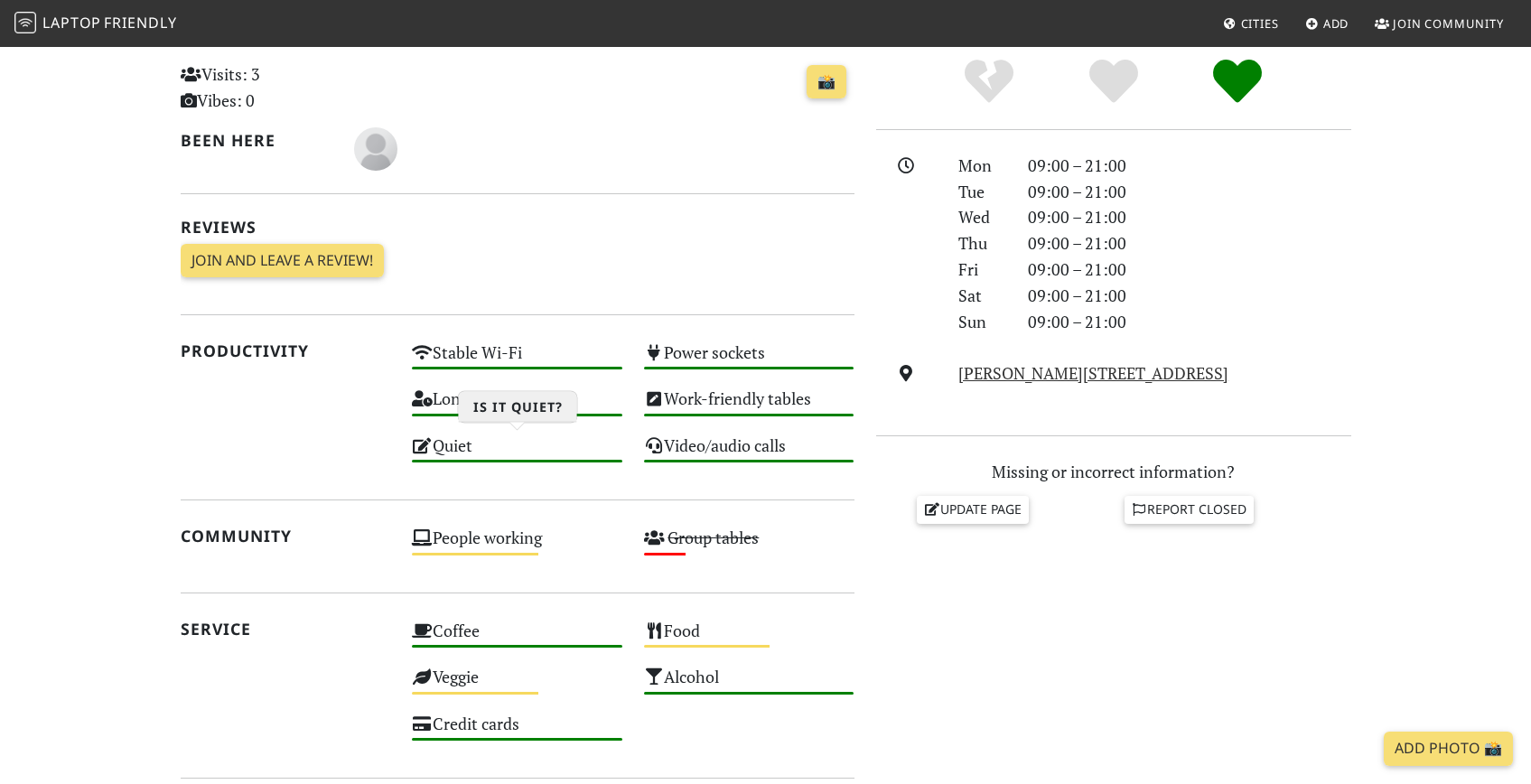
scroll to position [420, 0]
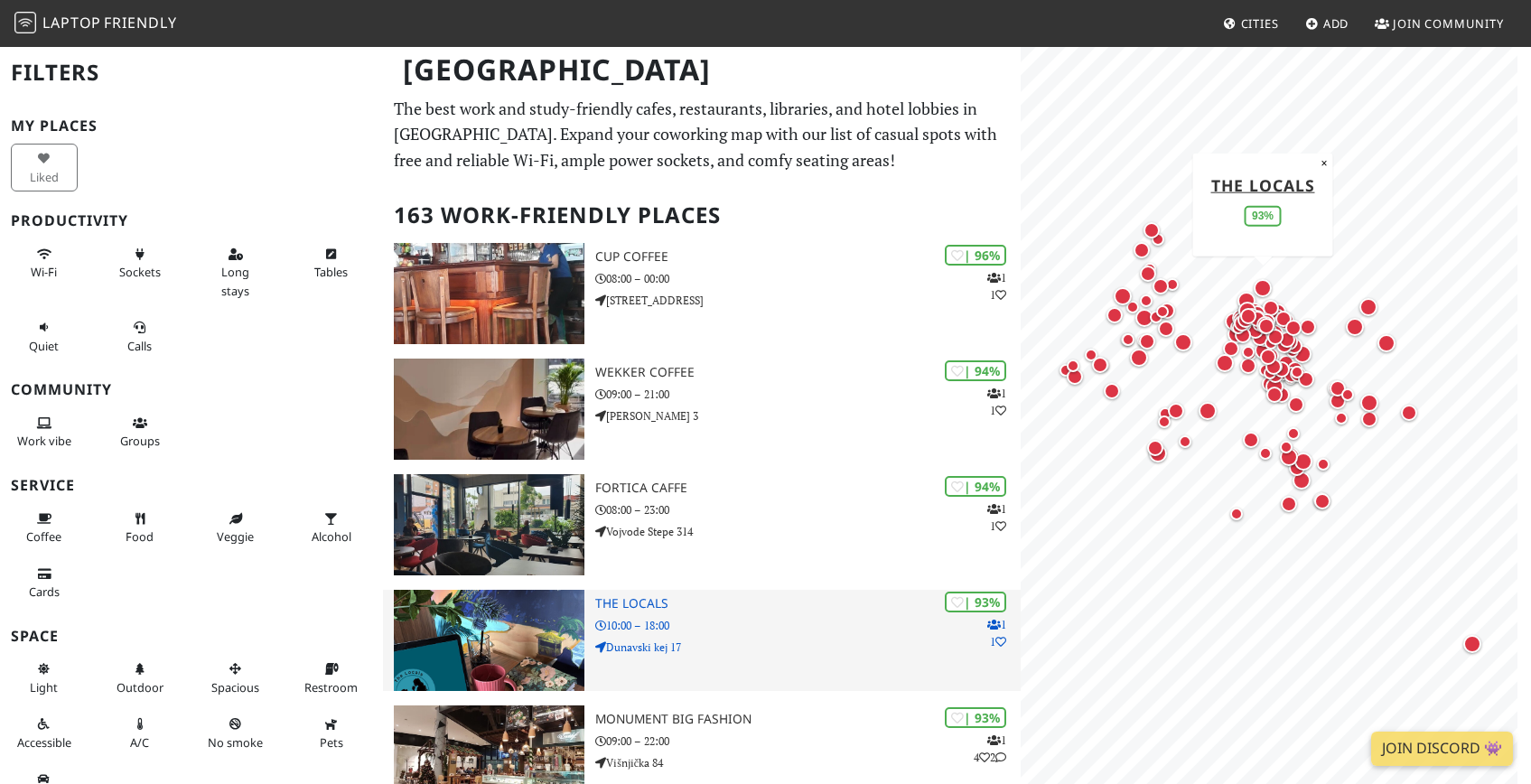
click at [631, 603] on h3 "The Locals" at bounding box center [808, 604] width 426 height 15
click at [513, 677] on img at bounding box center [489, 640] width 191 height 101
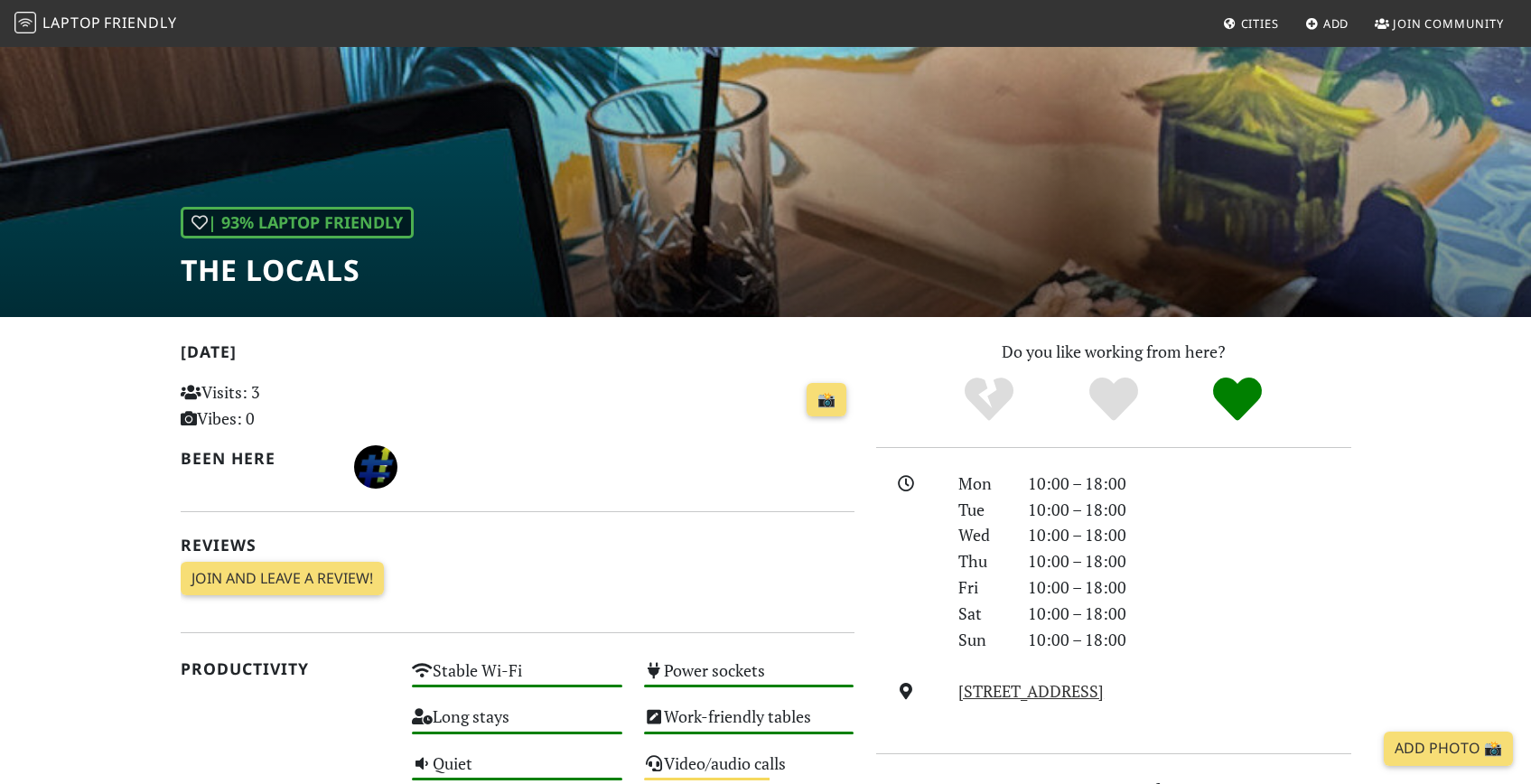
scroll to position [134, 0]
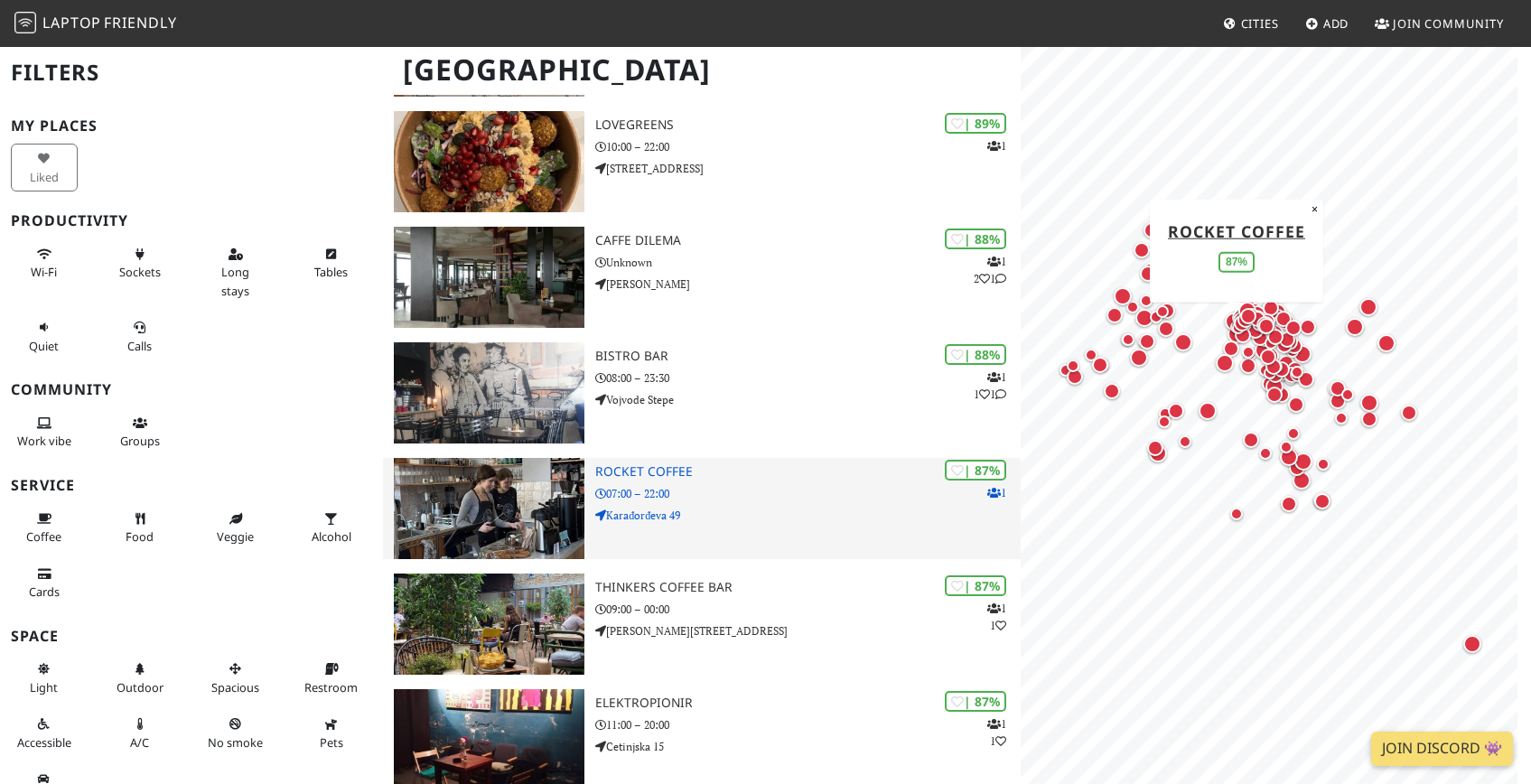
scroll to position [1287, 0]
click at [704, 492] on p "07:00 – 22:00" at bounding box center [808, 494] width 426 height 17
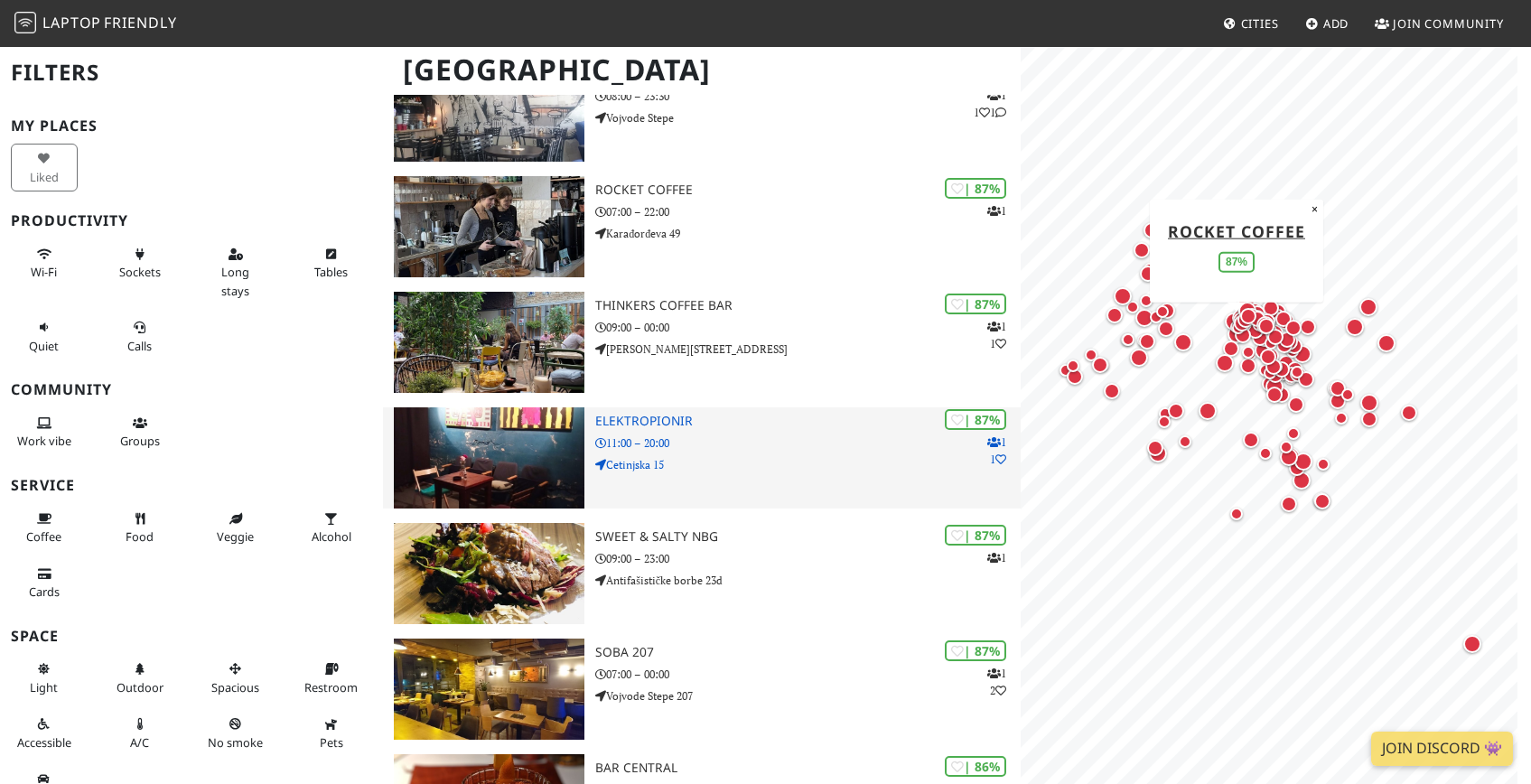
scroll to position [1582, 0]
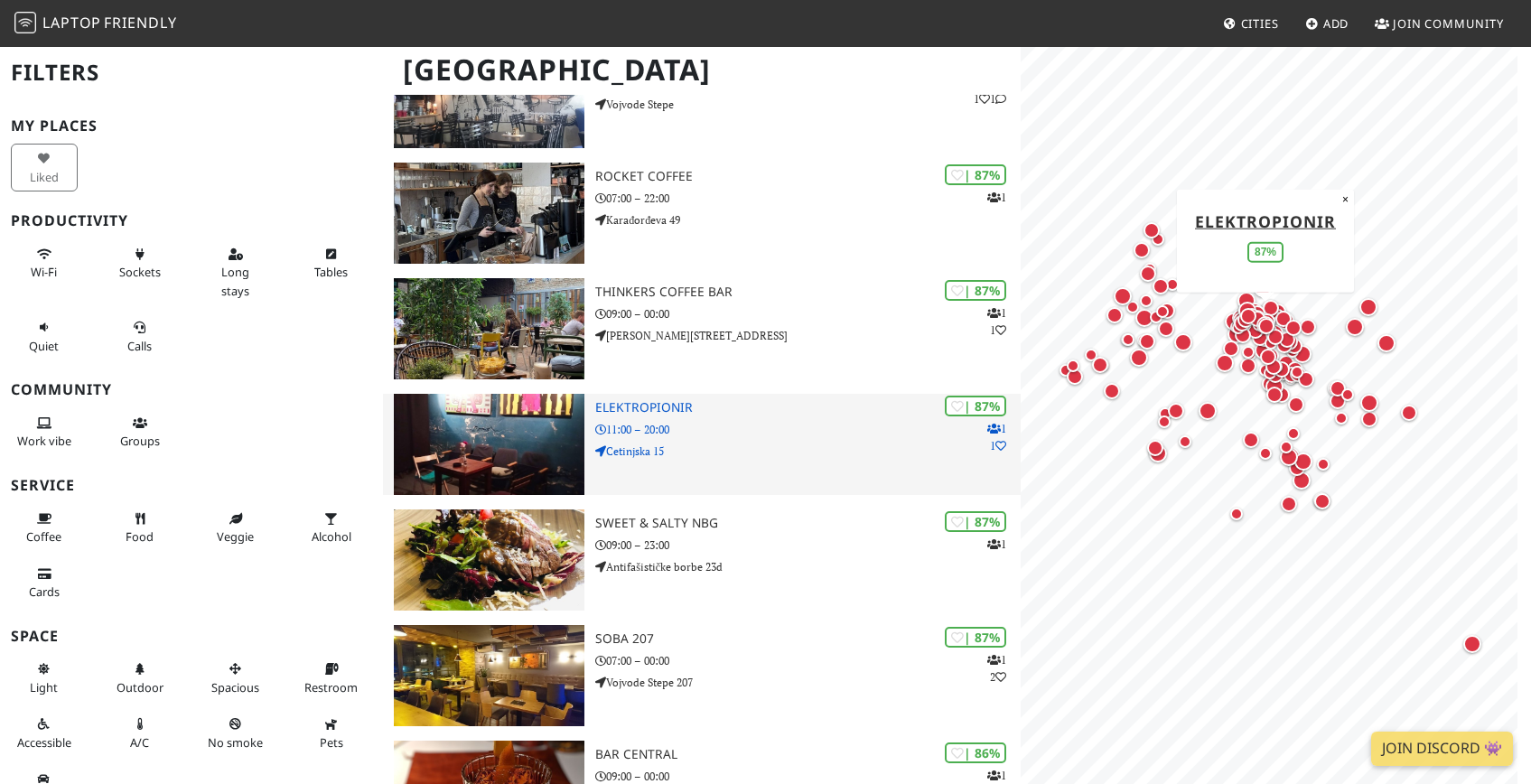
click at [762, 441] on div "| 87% 1 1 Elektropionir 11:00 – 20:00 Cetinjska 15" at bounding box center [808, 443] width 426 height 101
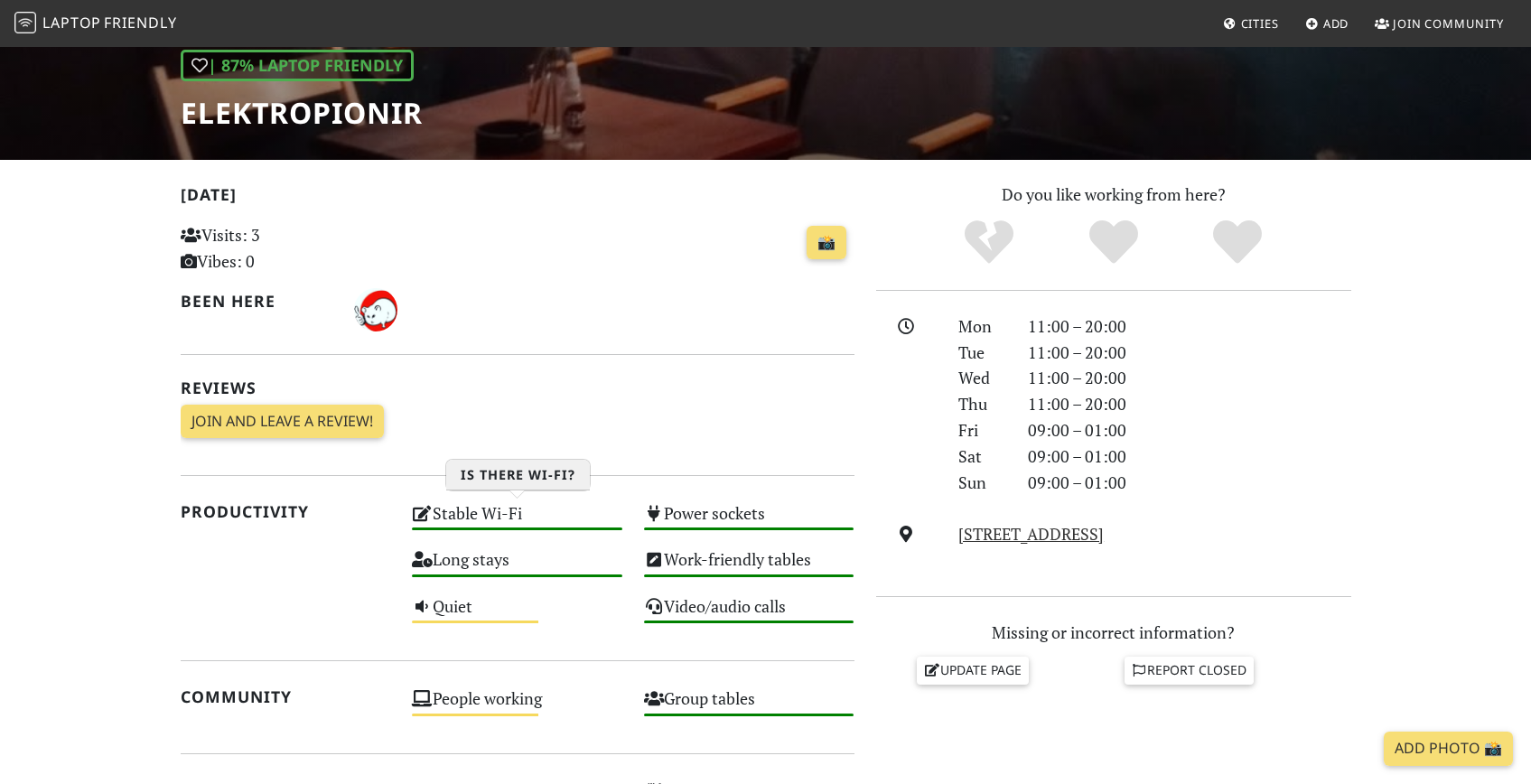
scroll to position [258, 0]
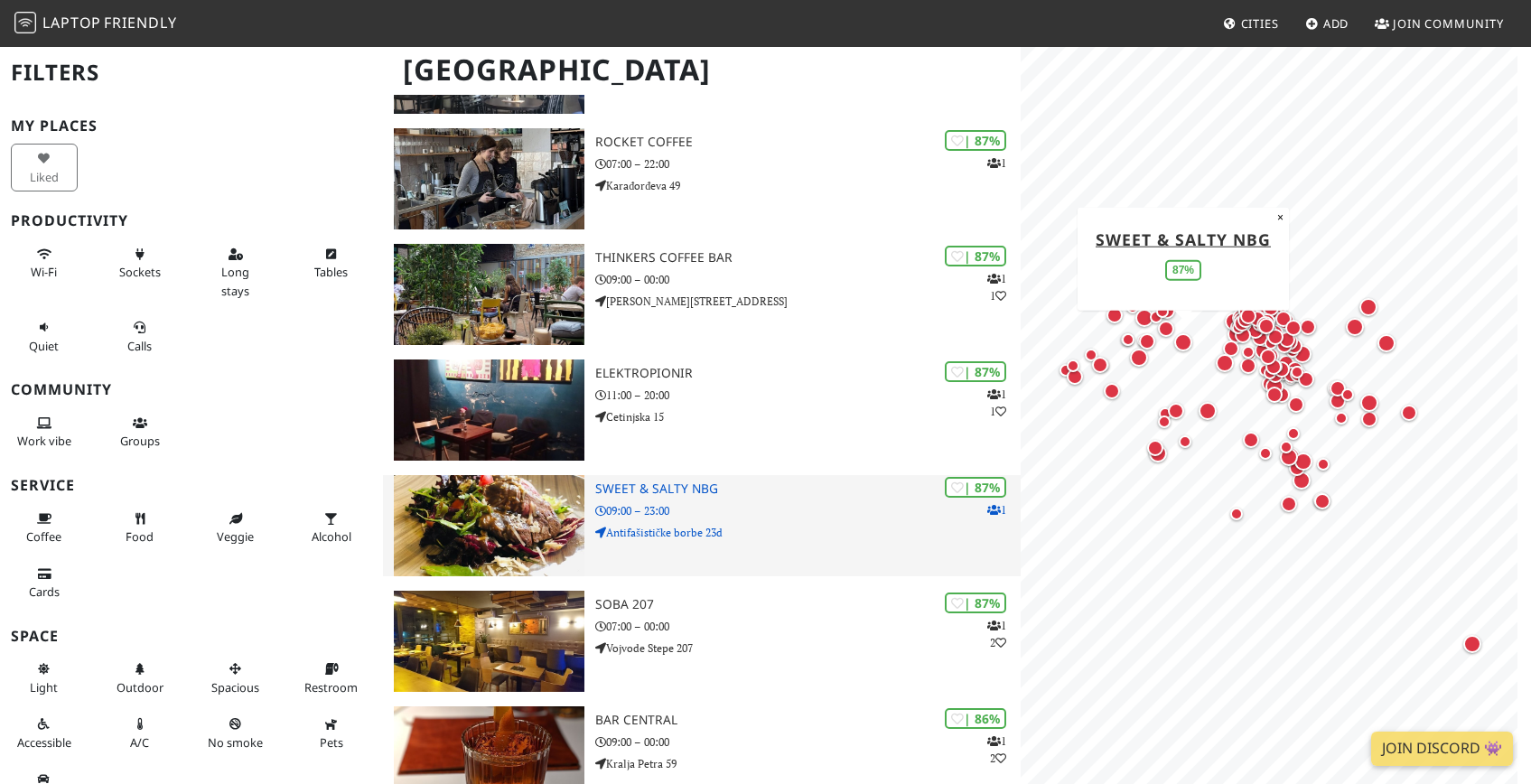
scroll to position [1626, 0]
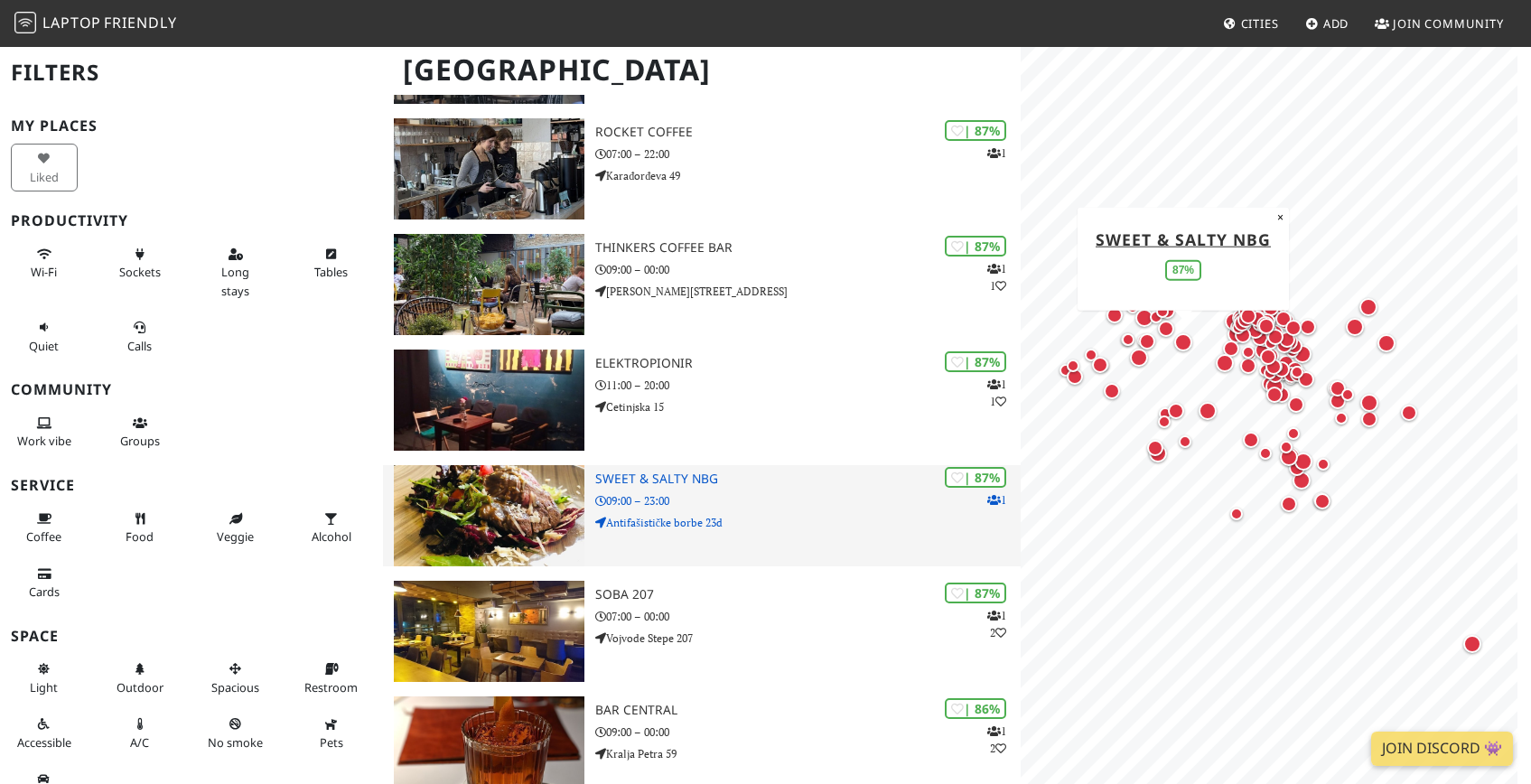
click at [760, 497] on p "09:00 – 23:00" at bounding box center [808, 501] width 426 height 17
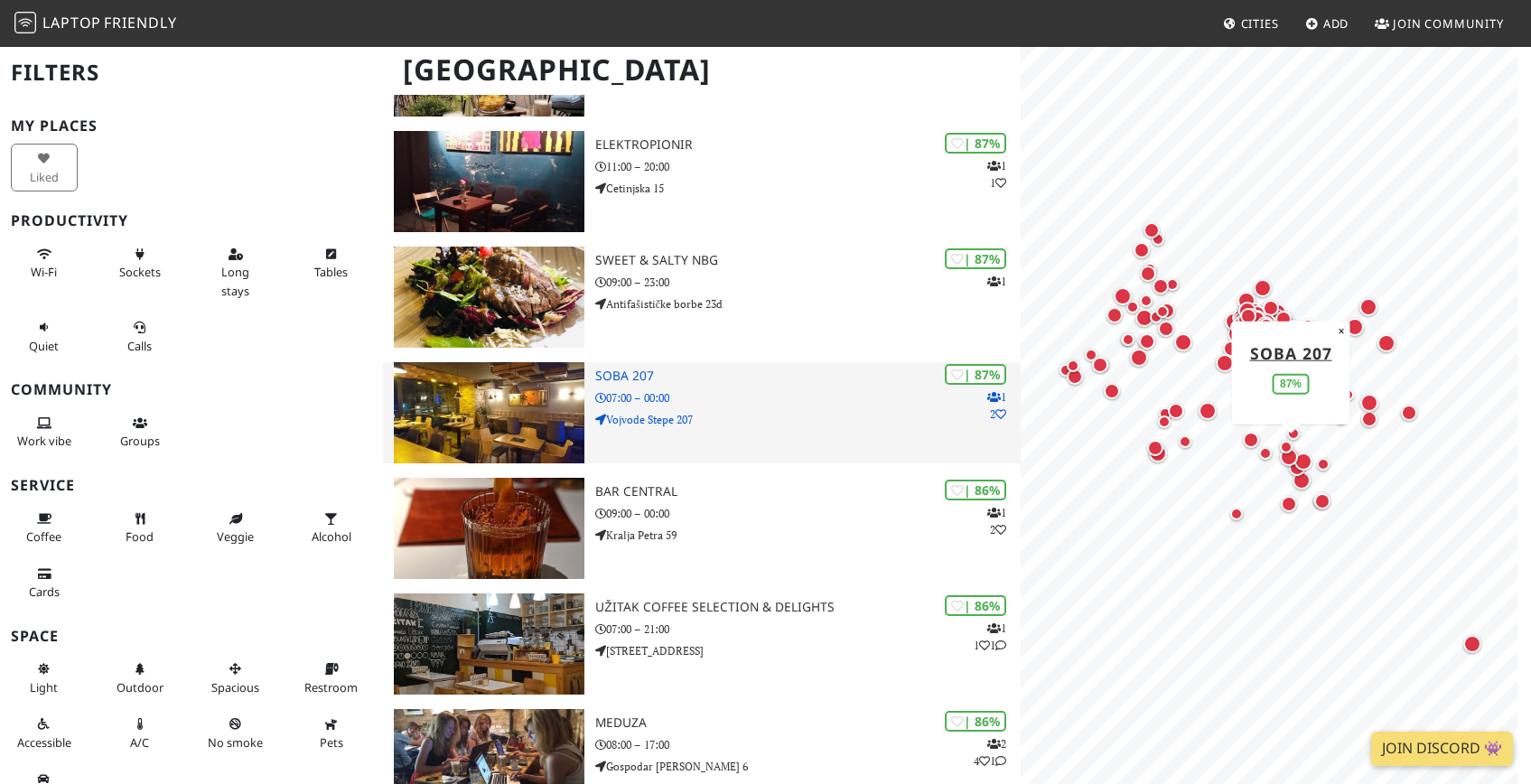
scroll to position [1844, 0]
click at [491, 394] on img at bounding box center [489, 413] width 191 height 101
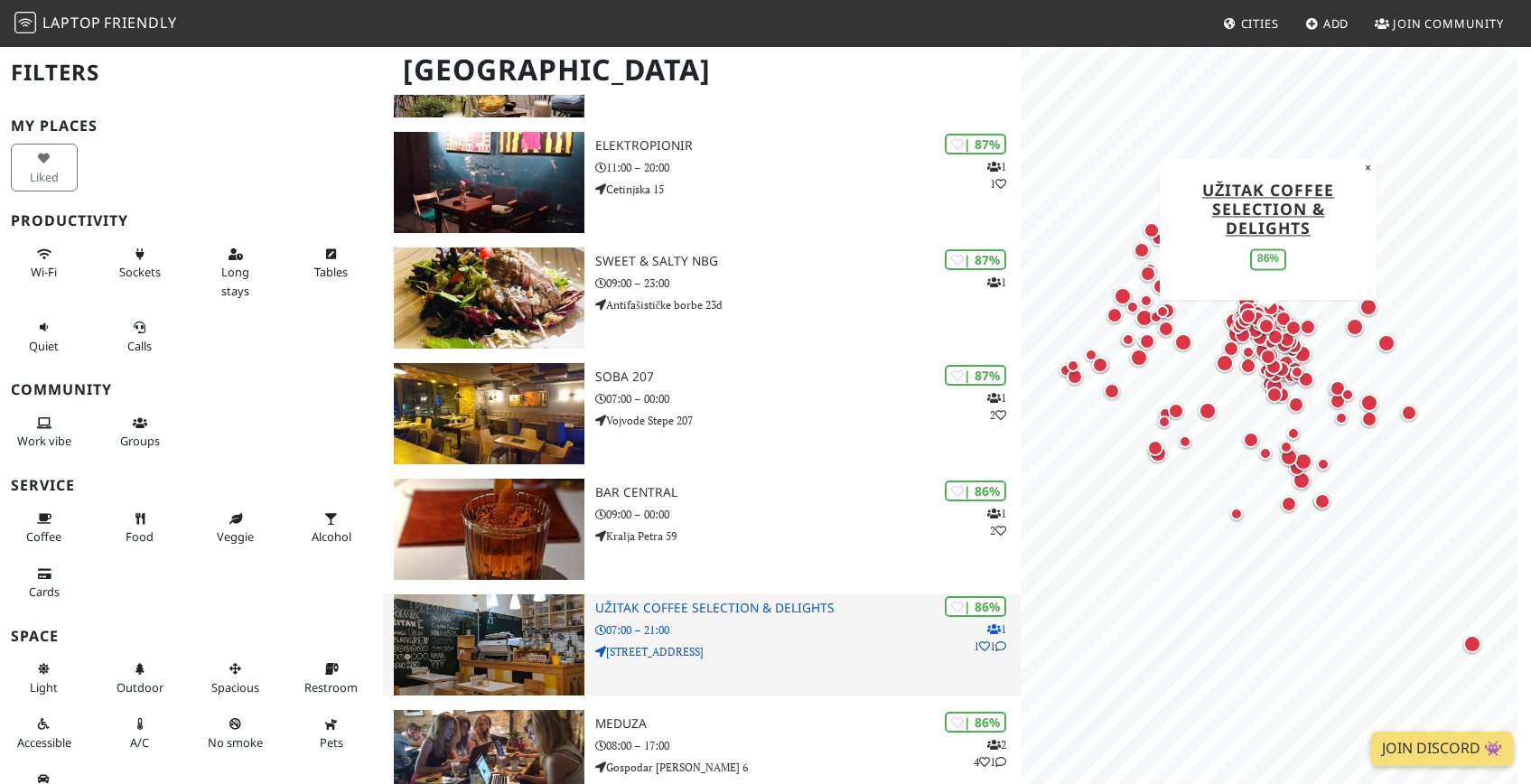
click at [678, 608] on h3 "Užitak Coffee Selection & Delights" at bounding box center [808, 608] width 426 height 15
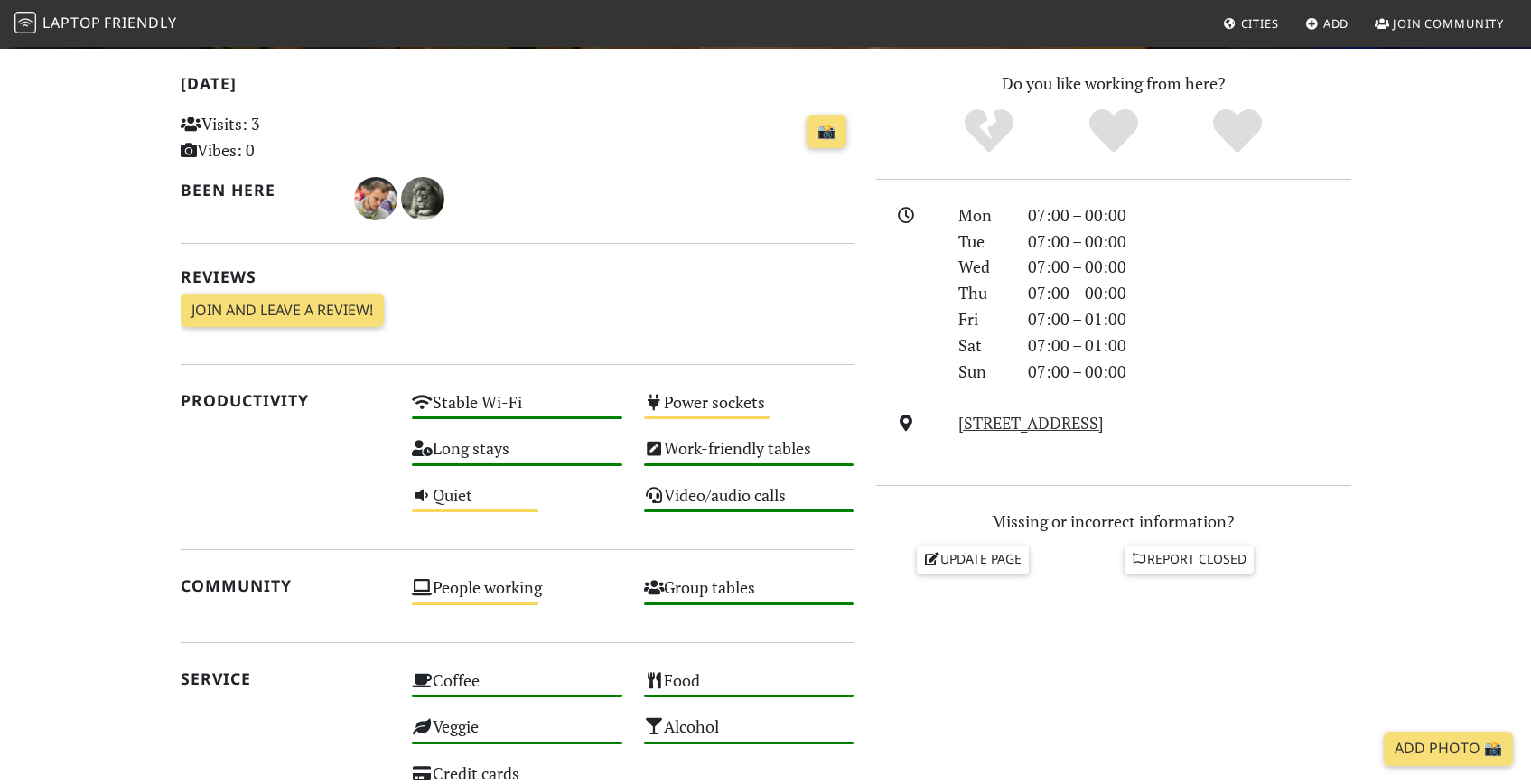
scroll to position [373, 0]
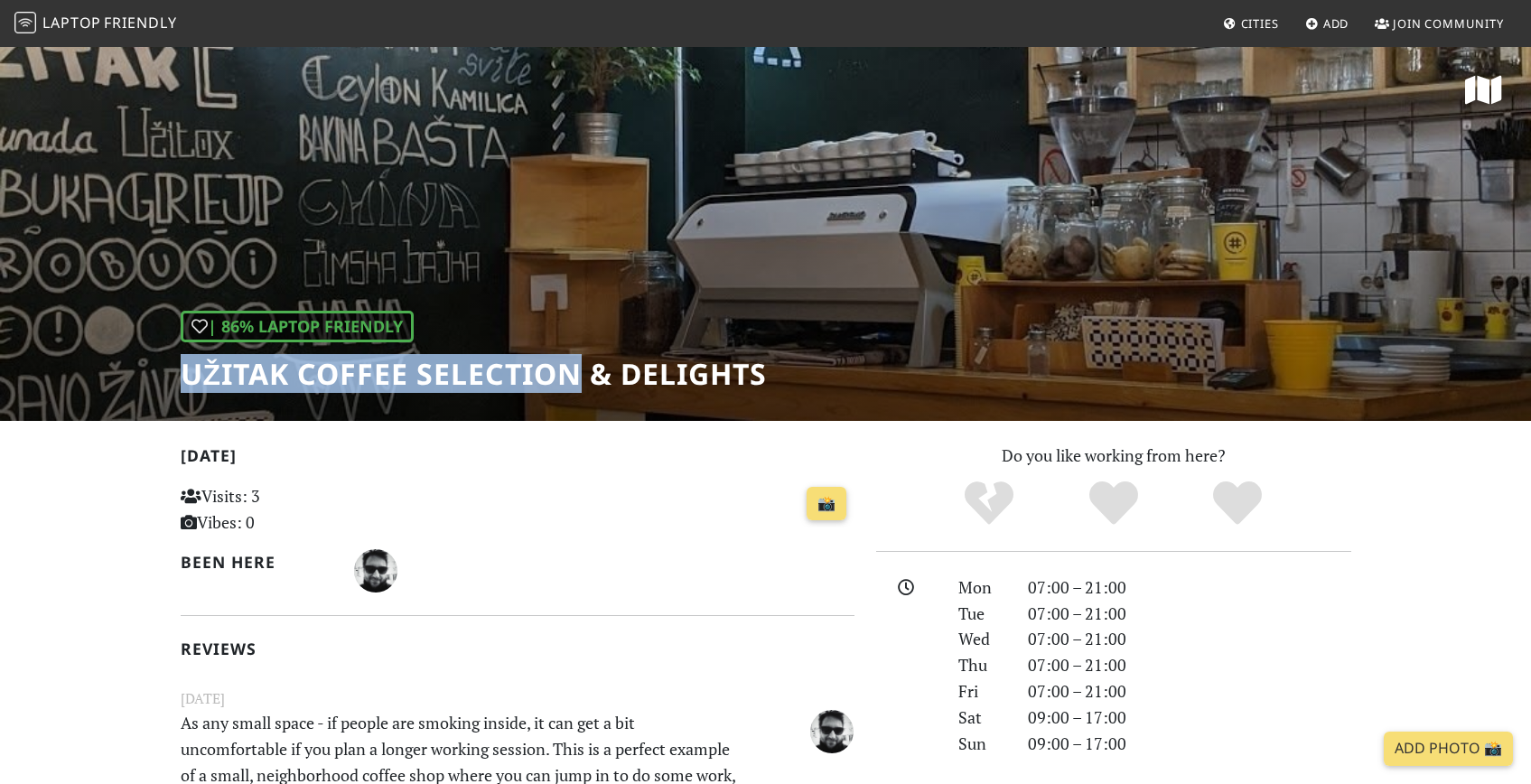
drag, startPoint x: 582, startPoint y: 366, endPoint x: 187, endPoint y: 384, distance: 395.4
click at [187, 384] on h1 "Užitak Coffee Selection & Delights" at bounding box center [474, 374] width 587 height 34
copy h1 "Užitak Coffee Selection"
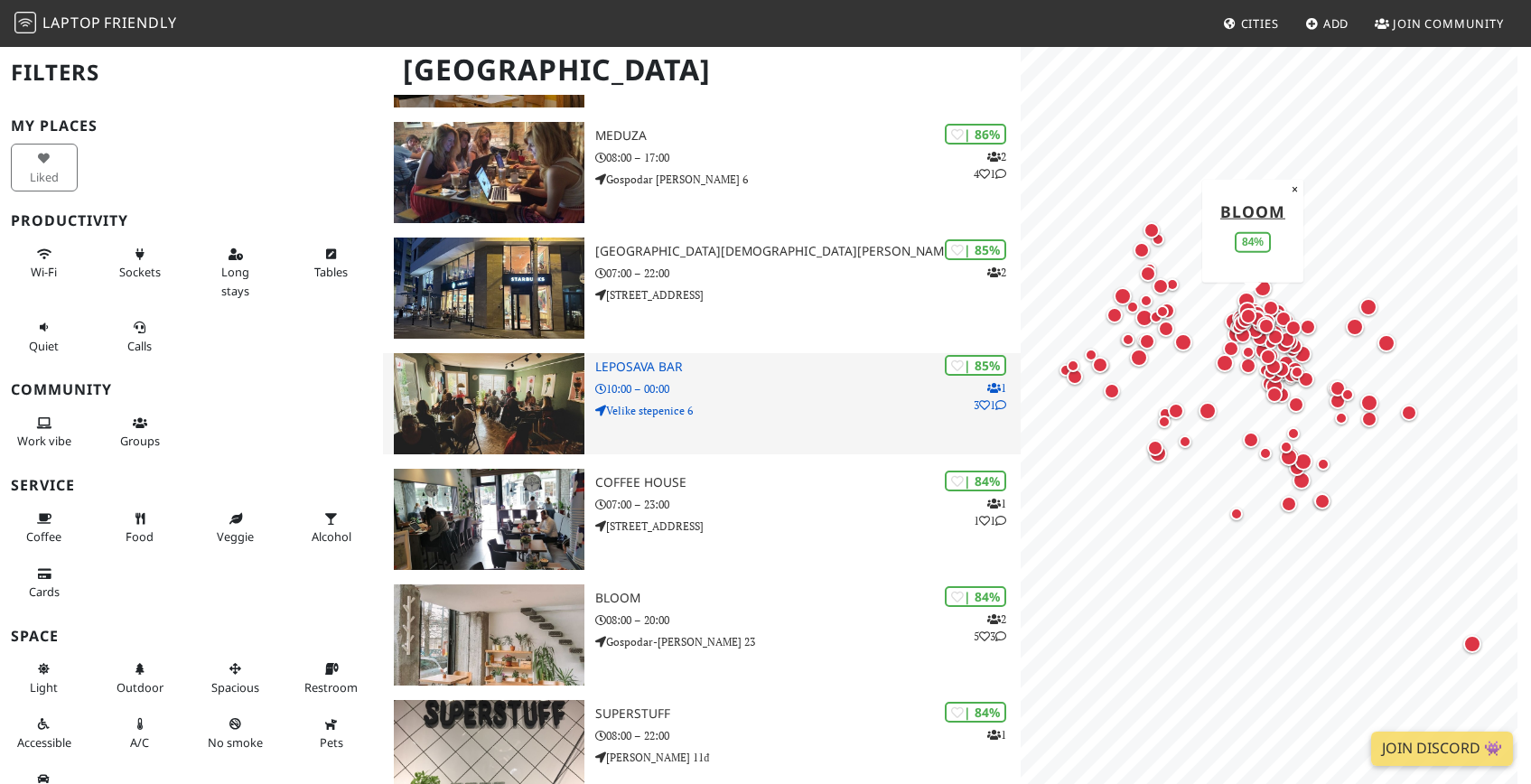
scroll to position [2436, 0]
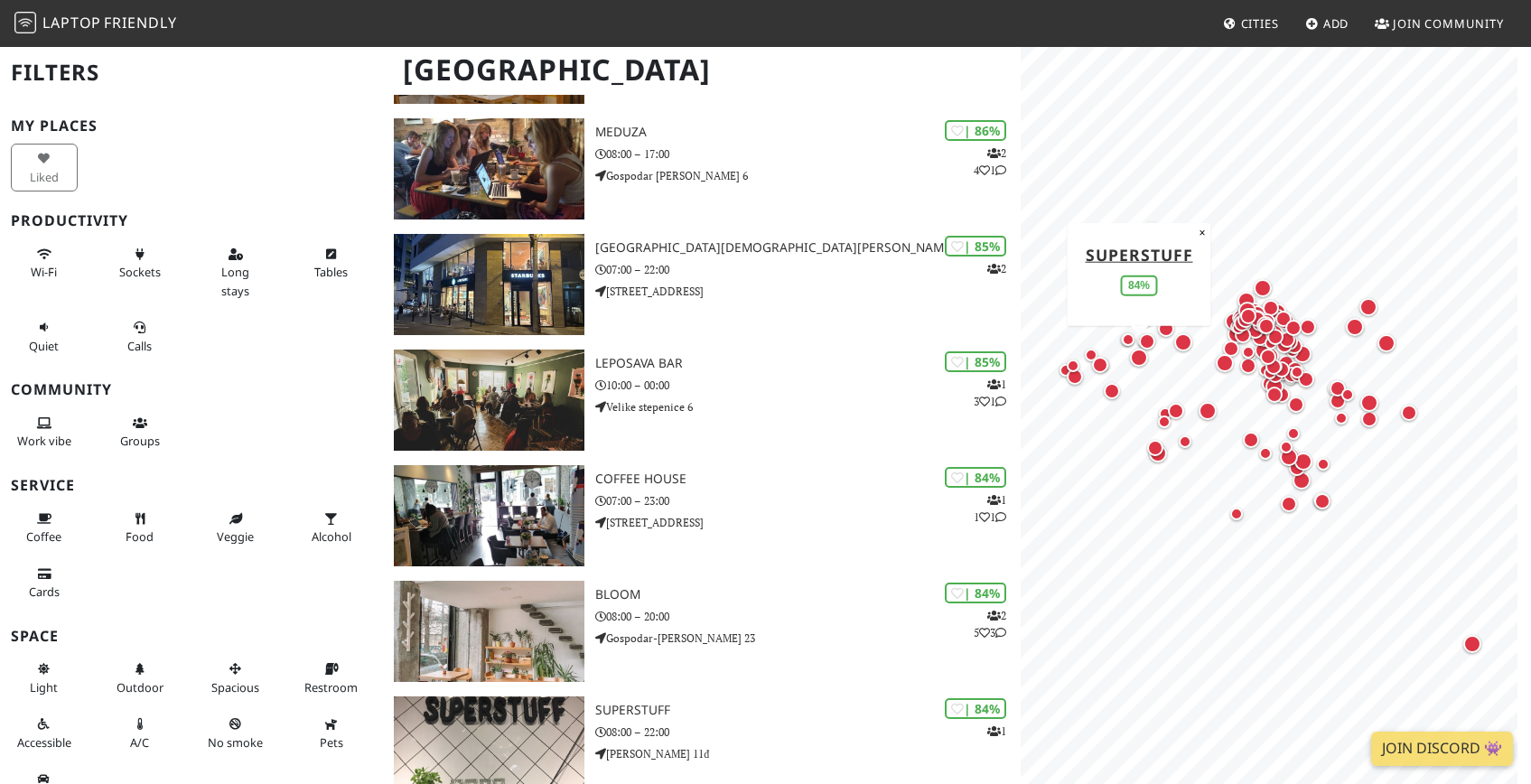
click at [1138, 357] on div "Map marker" at bounding box center [1138, 357] width 18 height 18
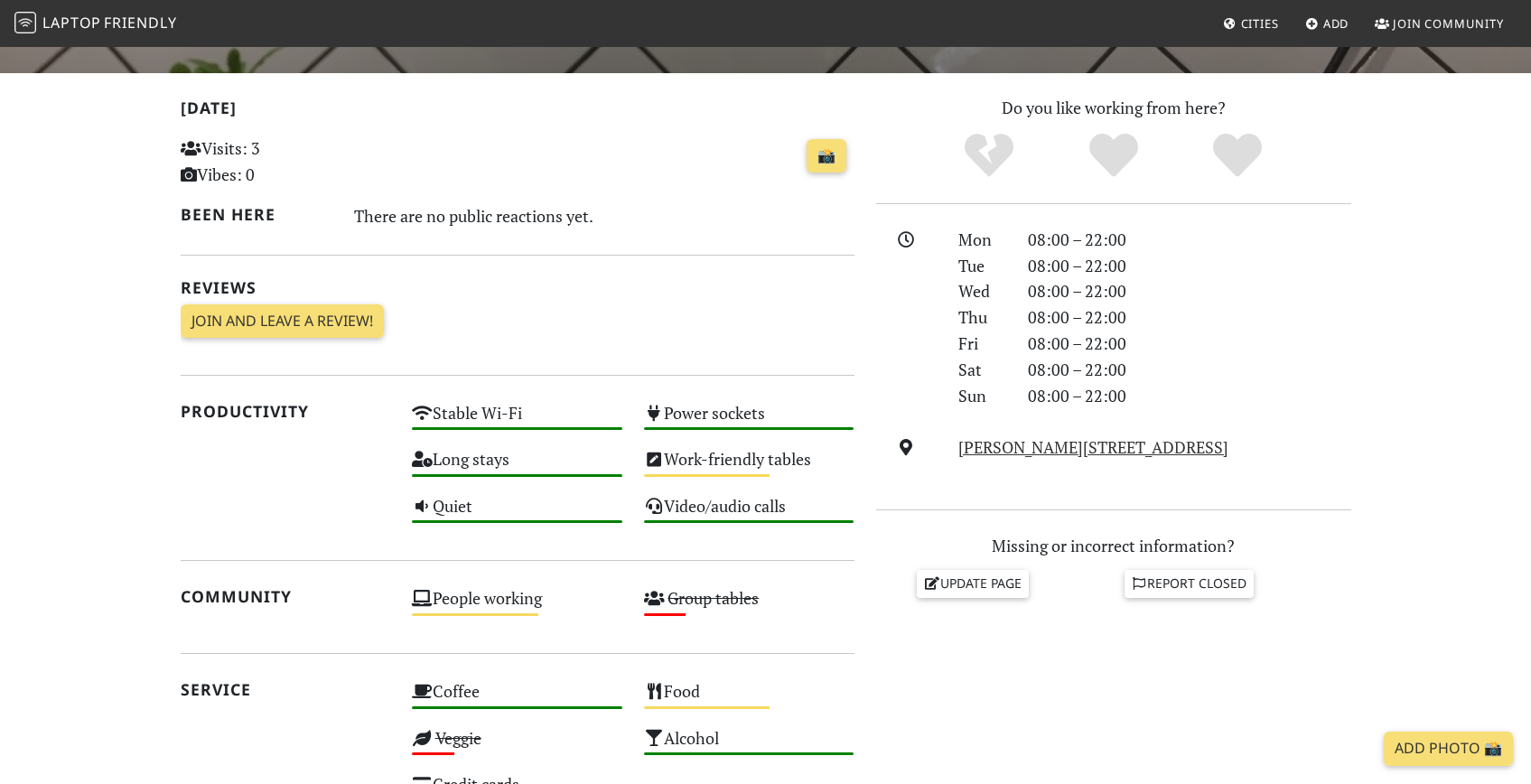
scroll to position [342, 0]
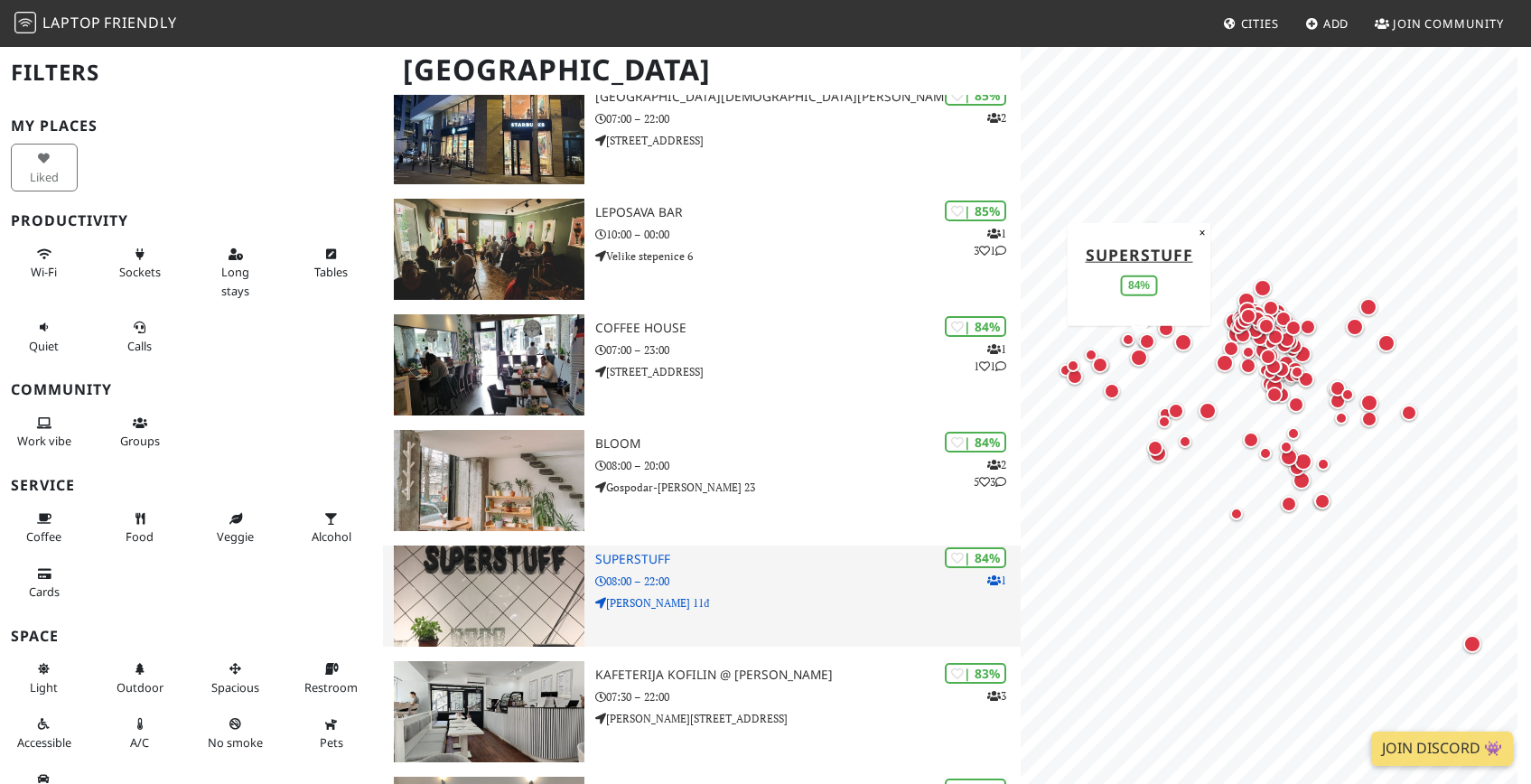
scroll to position [2593, 0]
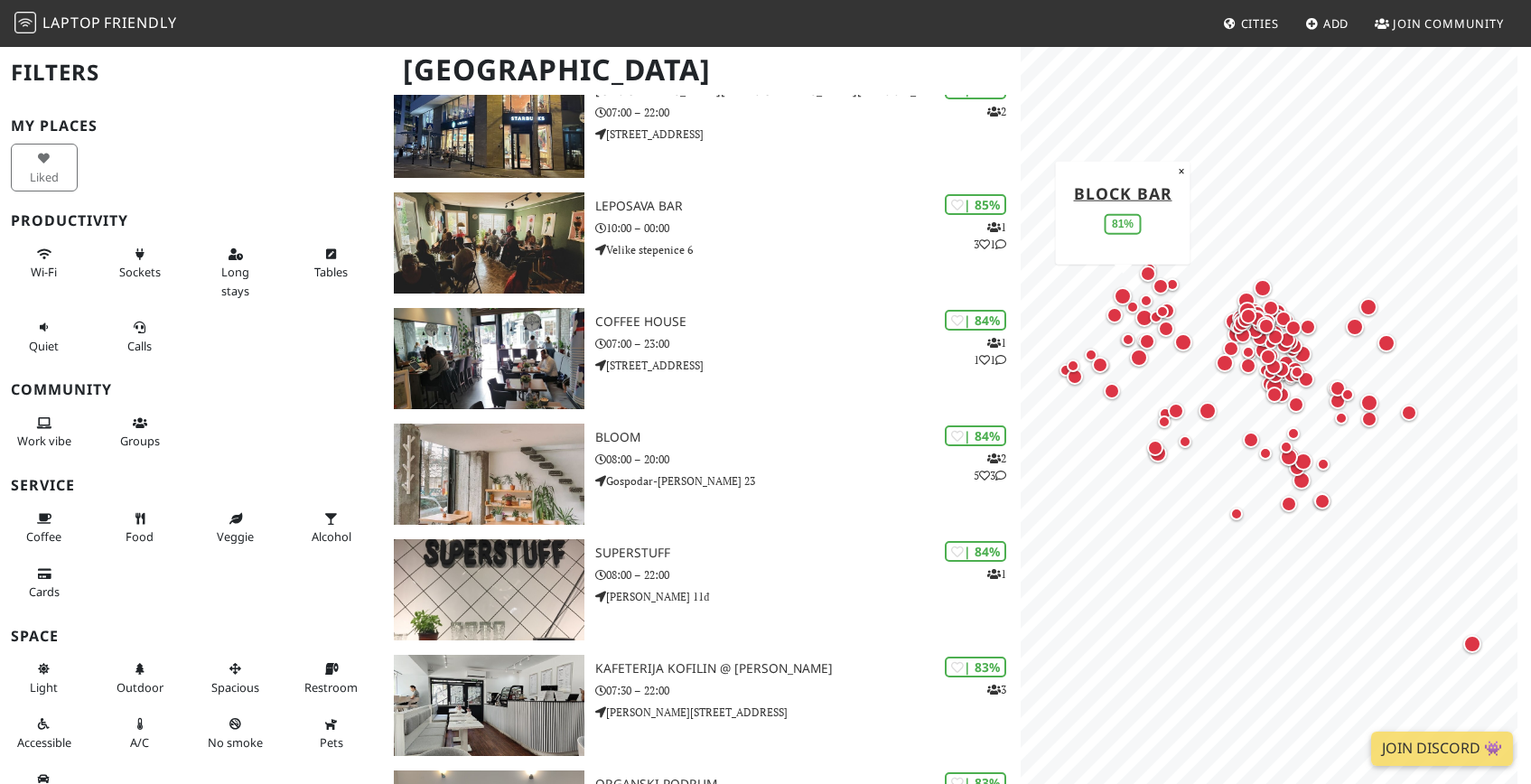
click at [1125, 290] on div "Map marker" at bounding box center [1122, 295] width 18 height 18
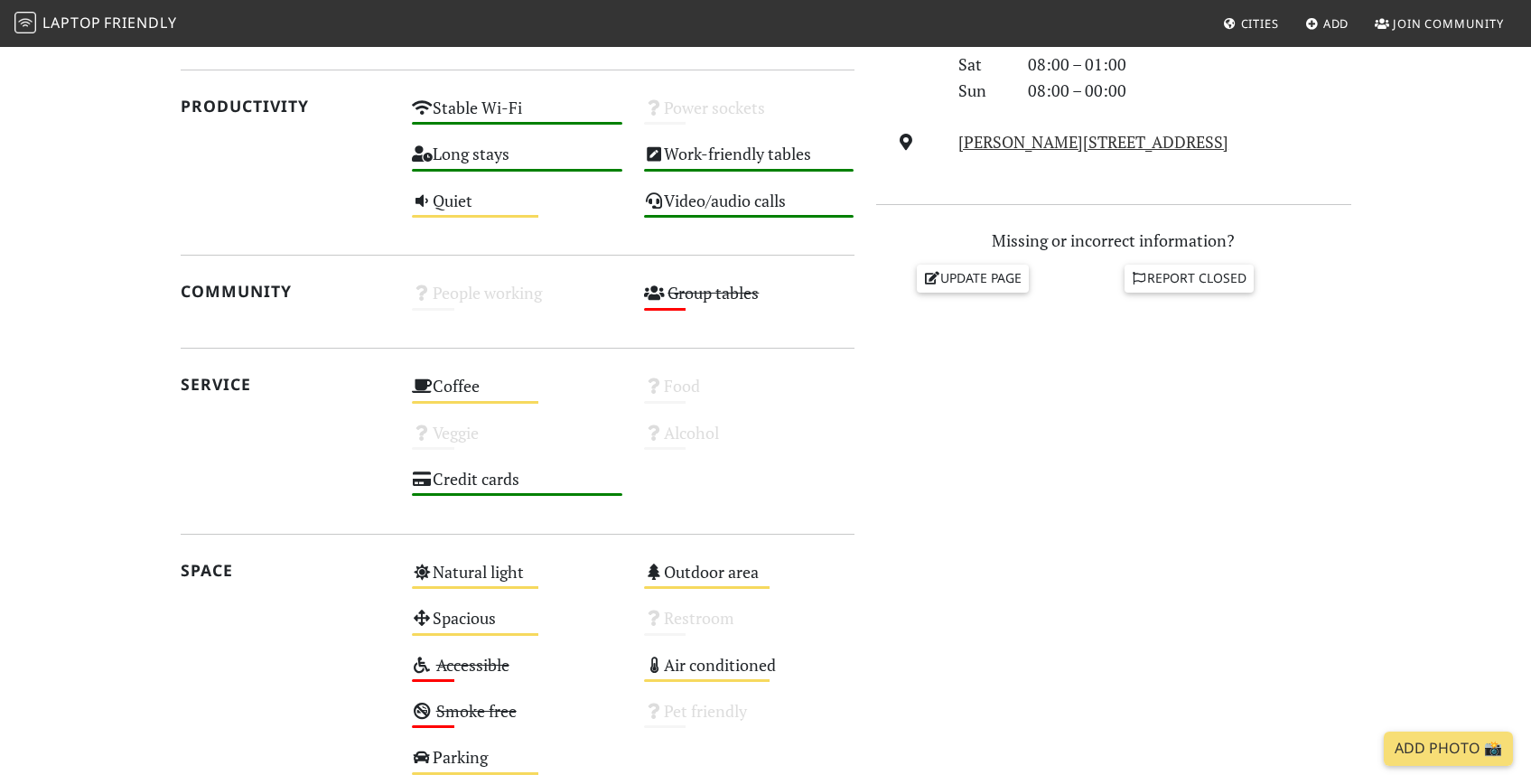
scroll to position [651, 0]
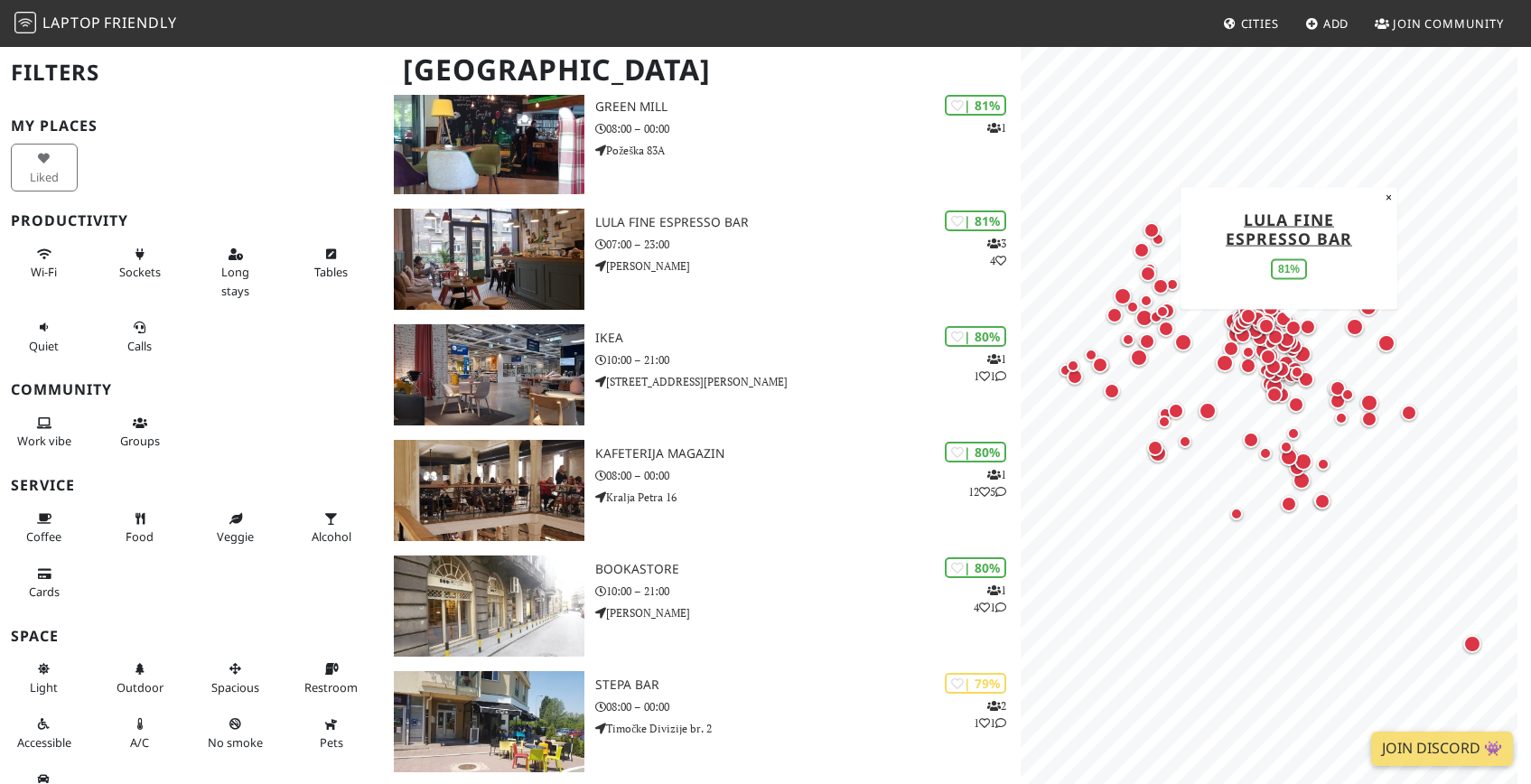
scroll to position [4088, 0]
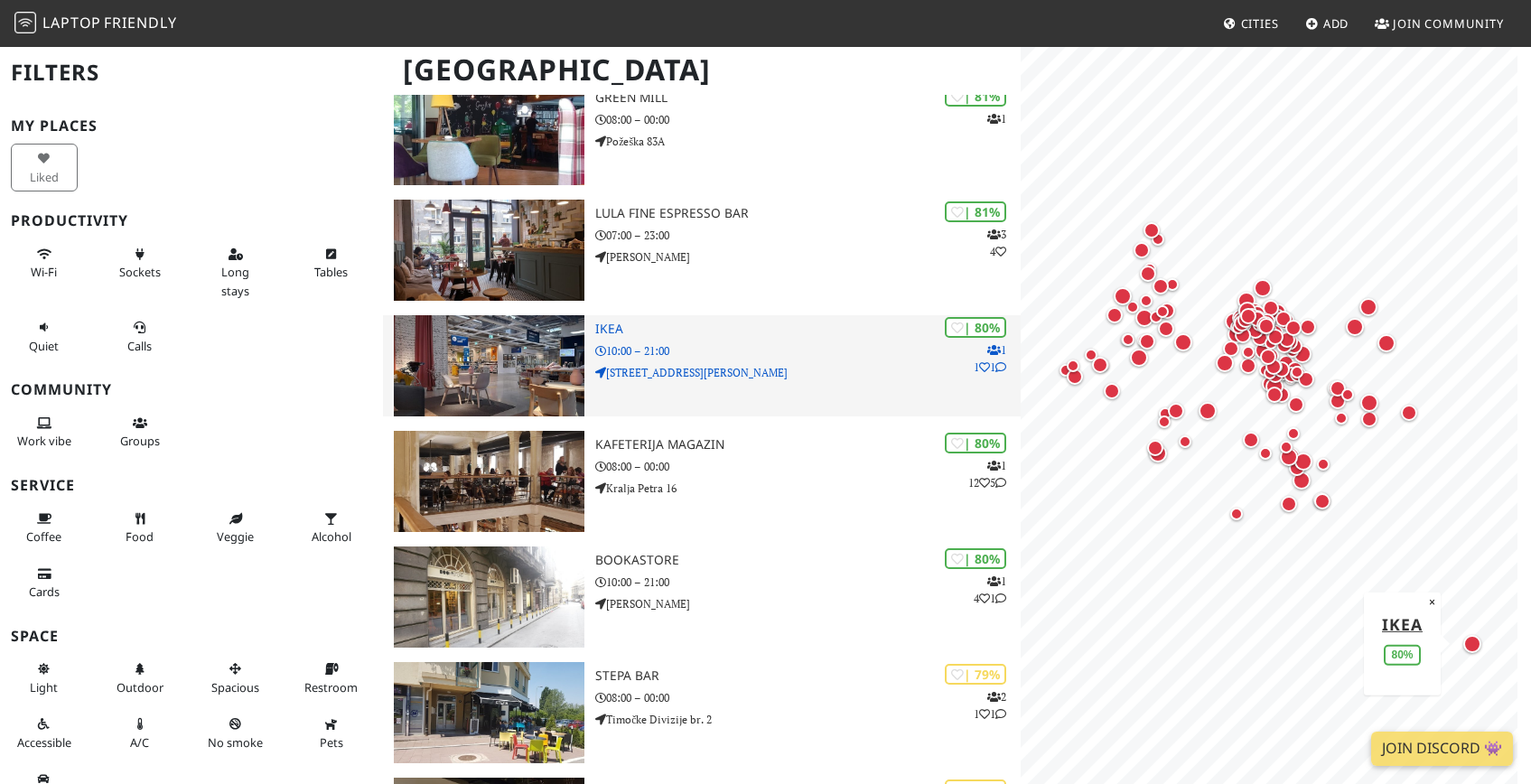
click at [747, 356] on p "10:00 – 21:00" at bounding box center [808, 351] width 426 height 17
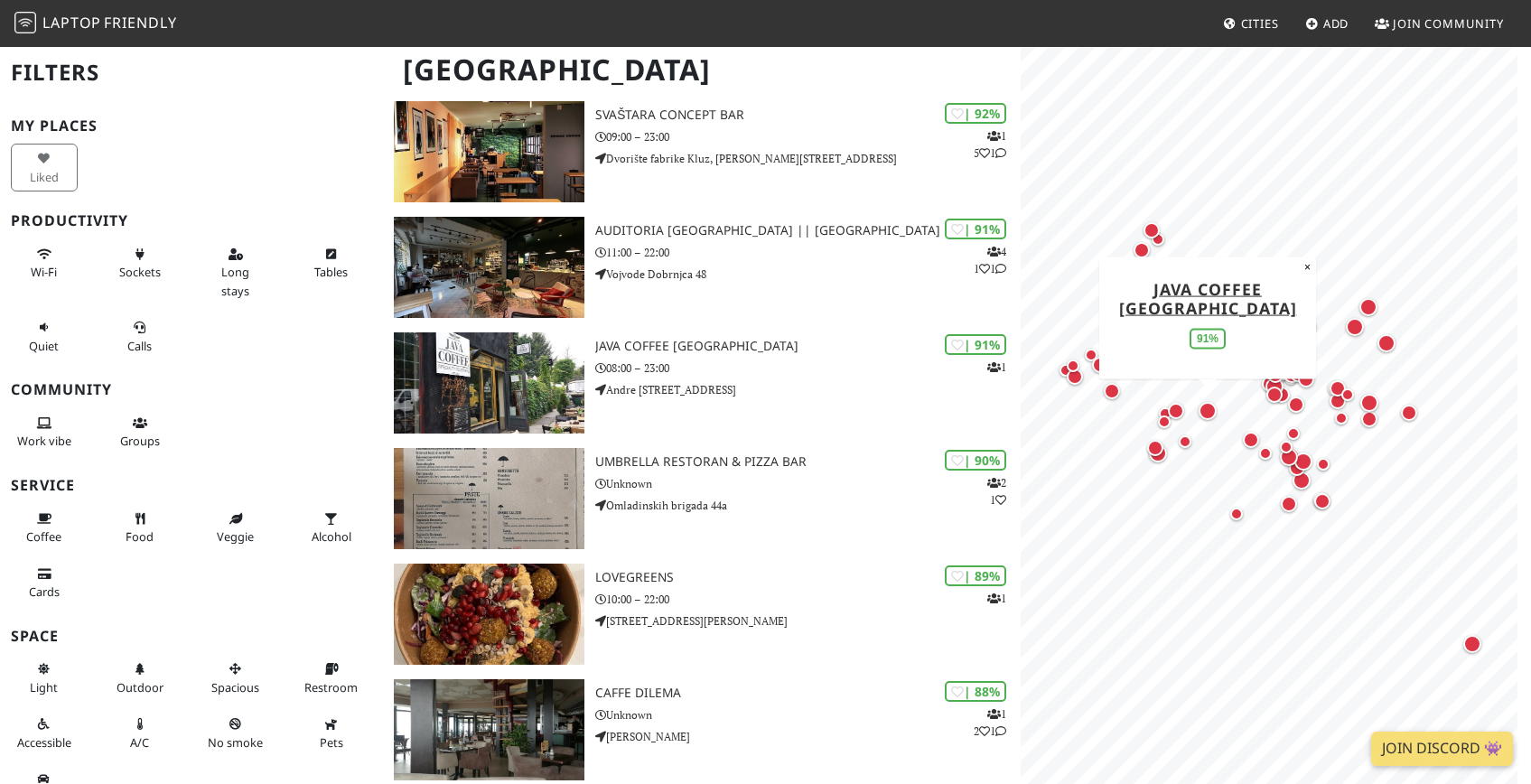
scroll to position [845, 0]
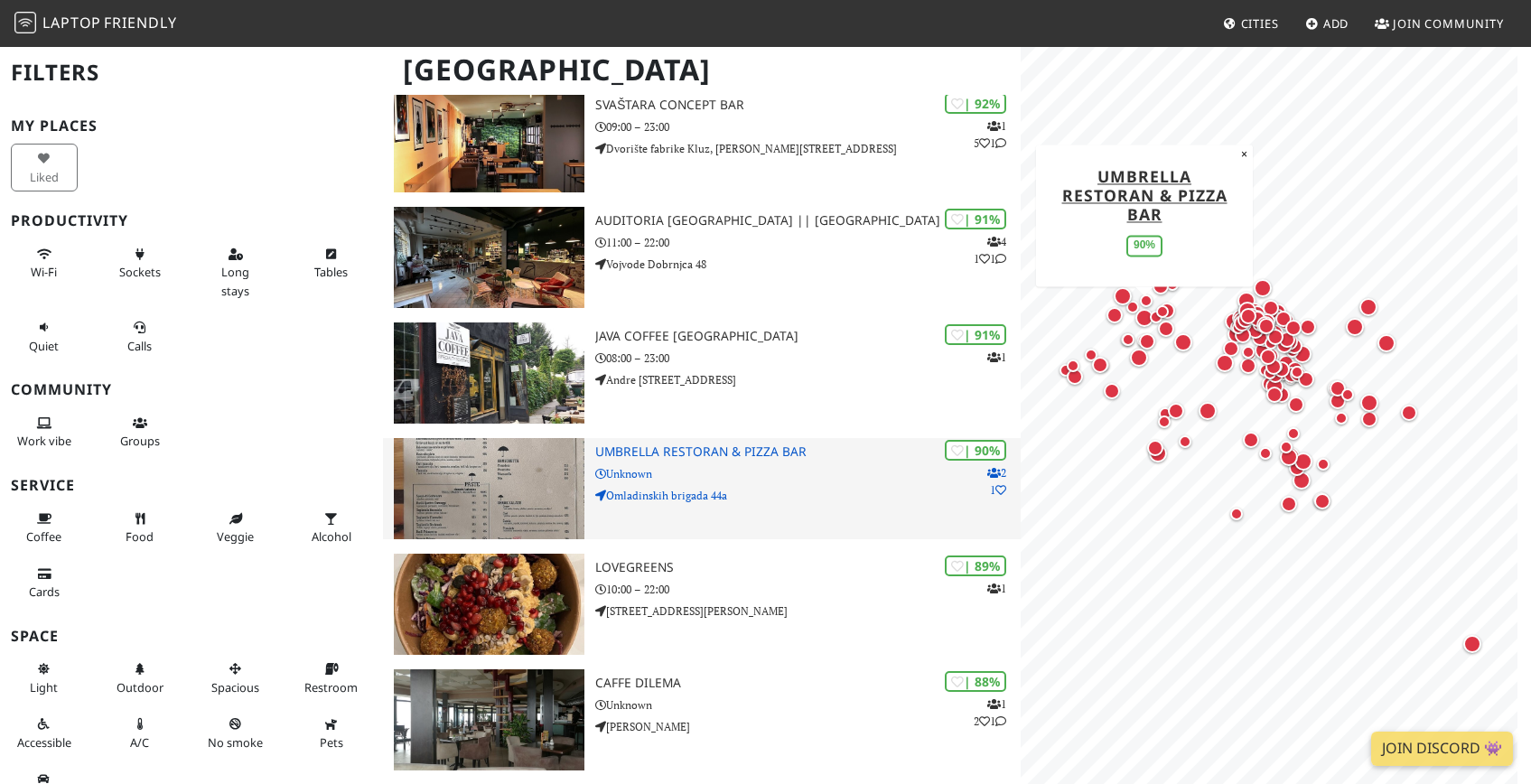
click at [699, 500] on p "Omladinskih brigada 44a" at bounding box center [808, 495] width 426 height 17
